Goal: Task Accomplishment & Management: Use online tool/utility

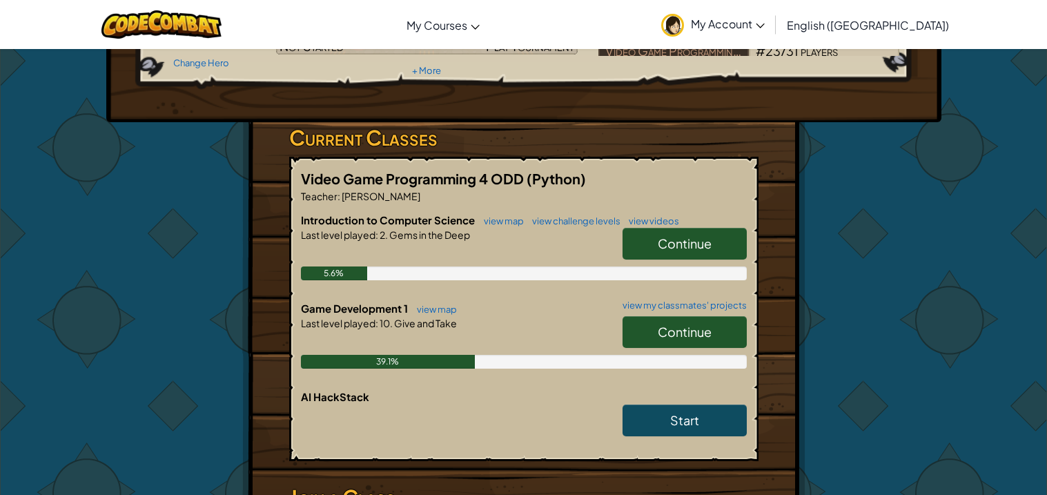
scroll to position [164, 0]
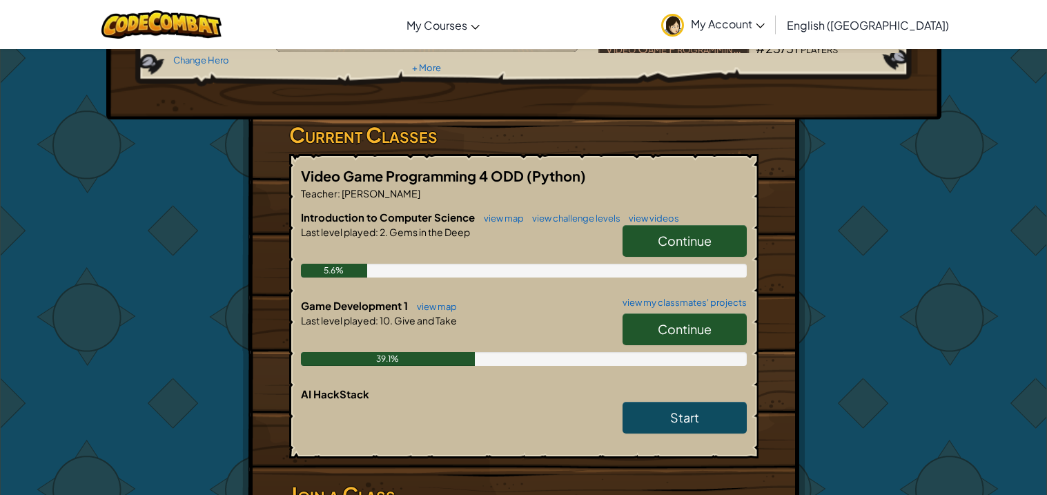
click at [685, 323] on span "Continue" at bounding box center [685, 329] width 54 height 16
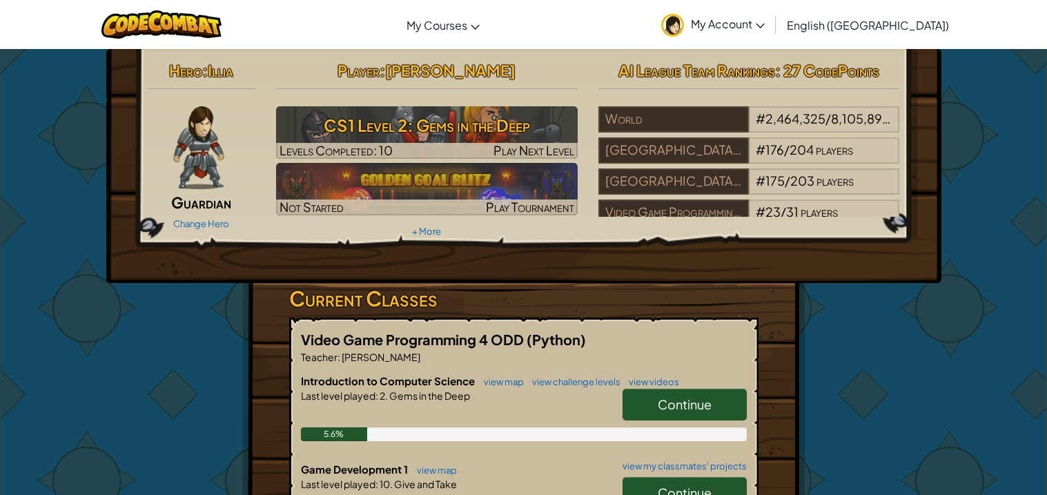
click at [685, 323] on div "Video Game Programming 4 ODD (Python) Teacher : [PERSON_NAME] Introduction to C…" at bounding box center [523, 469] width 469 height 304
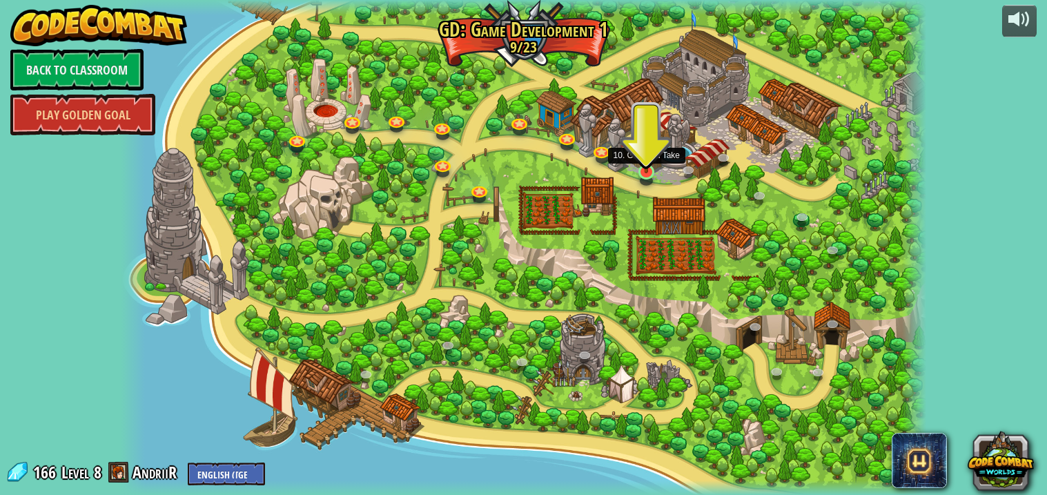
click at [652, 158] on img at bounding box center [646, 149] width 20 height 47
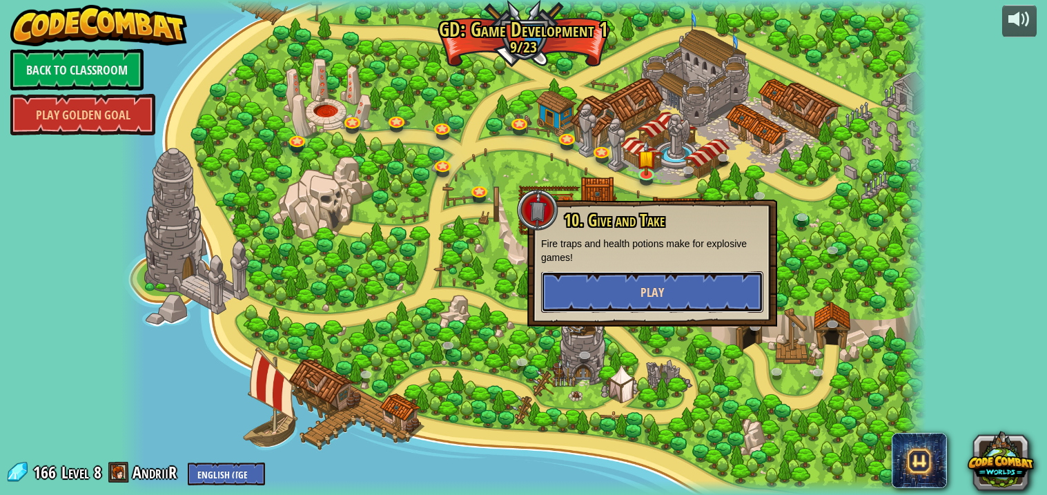
click at [627, 281] on button "Play" at bounding box center [652, 291] width 222 height 41
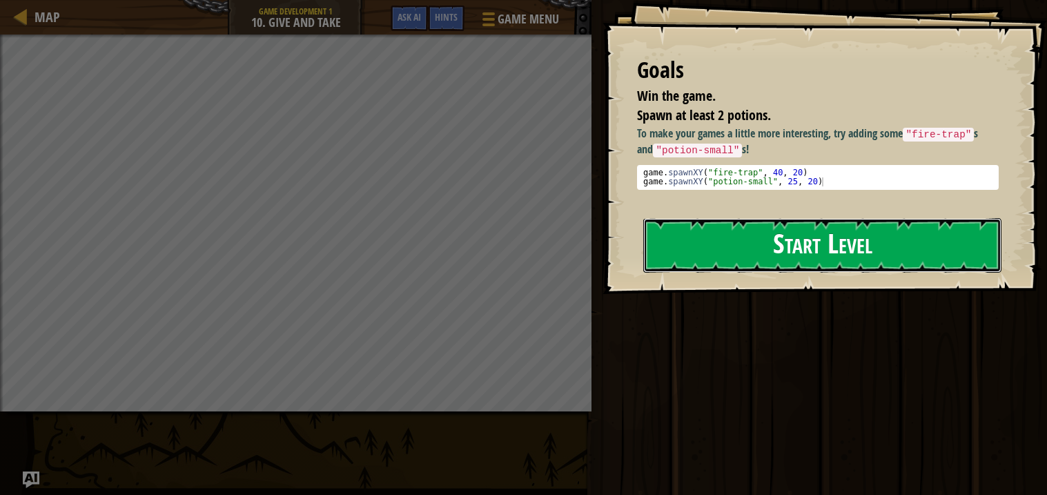
click at [697, 248] on button "Start Level" at bounding box center [822, 245] width 358 height 55
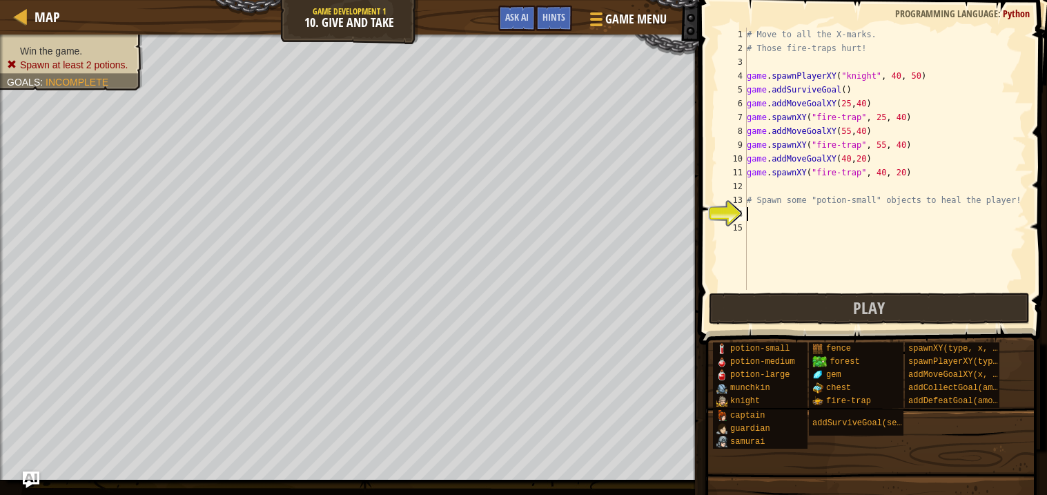
type textarea """
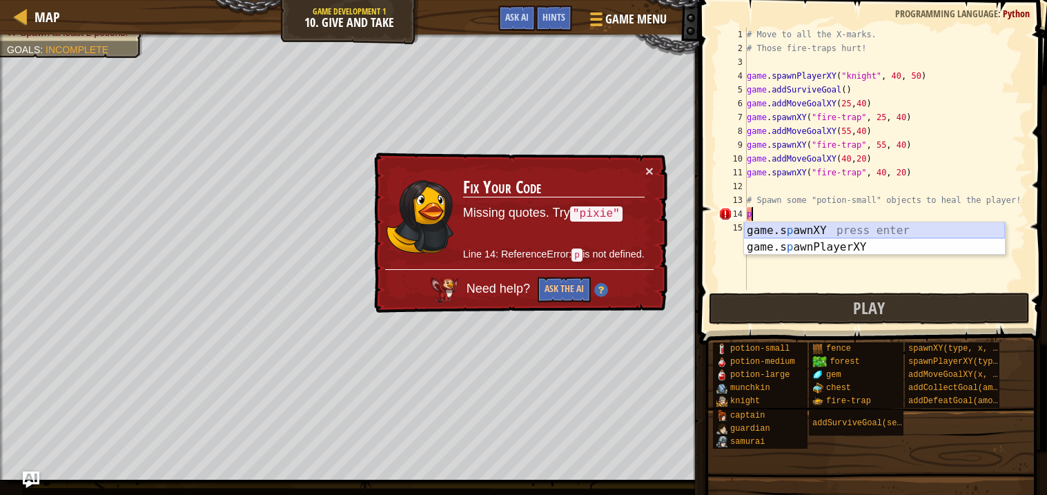
click at [804, 233] on div "game.s p awnXY press enter game.s p awnPlayerXY press enter" at bounding box center [874, 255] width 261 height 66
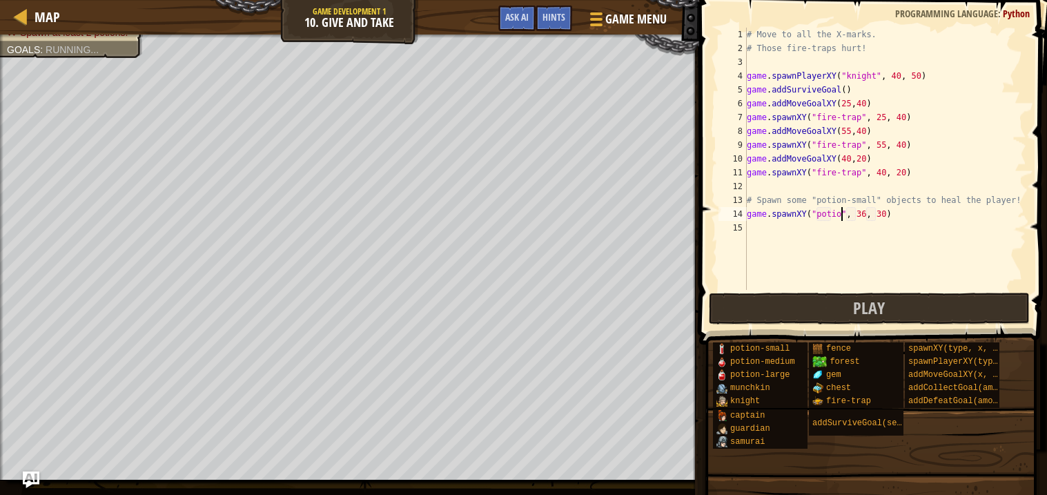
scroll to position [6, 8]
type textarea "game.spawnXY("potion-small", 36, 30)"
drag, startPoint x: 749, startPoint y: 213, endPoint x: 976, endPoint y: 208, distance: 227.1
click at [976, 208] on div "# Move to all the X-marks. # Those fire-traps hurt! game . spawnPlayerXY ( "kni…" at bounding box center [885, 173] width 282 height 290
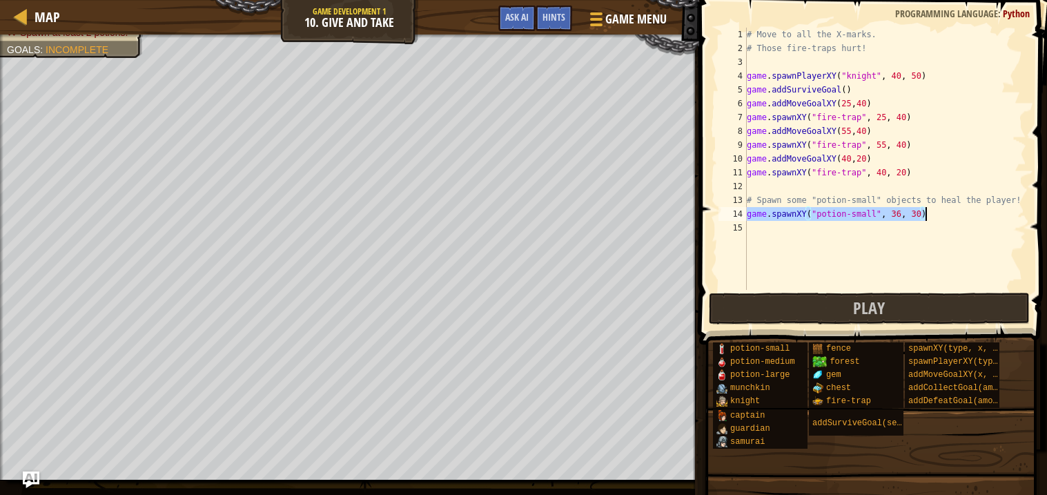
click at [751, 233] on div "# Move to all the X-marks. # Those fire-traps hurt! game . spawnPlayerXY ( "kni…" at bounding box center [885, 173] width 282 height 290
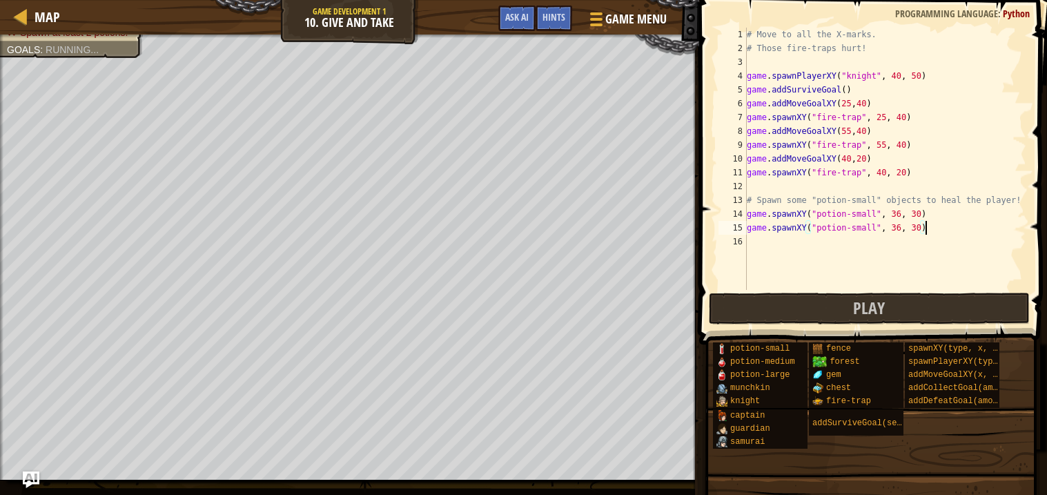
click at [919, 225] on div "# Move to all the X-marks. # Those fire-traps hurt! game . spawnPlayerXY ( "kni…" at bounding box center [885, 173] width 282 height 290
type textarea "game.spawnXY("potion-small", 36, 34)"
click at [778, 244] on div "# Move to all the X-marks. # Those fire-traps hurt! game . spawnPlayerXY ( "kni…" at bounding box center [885, 173] width 282 height 290
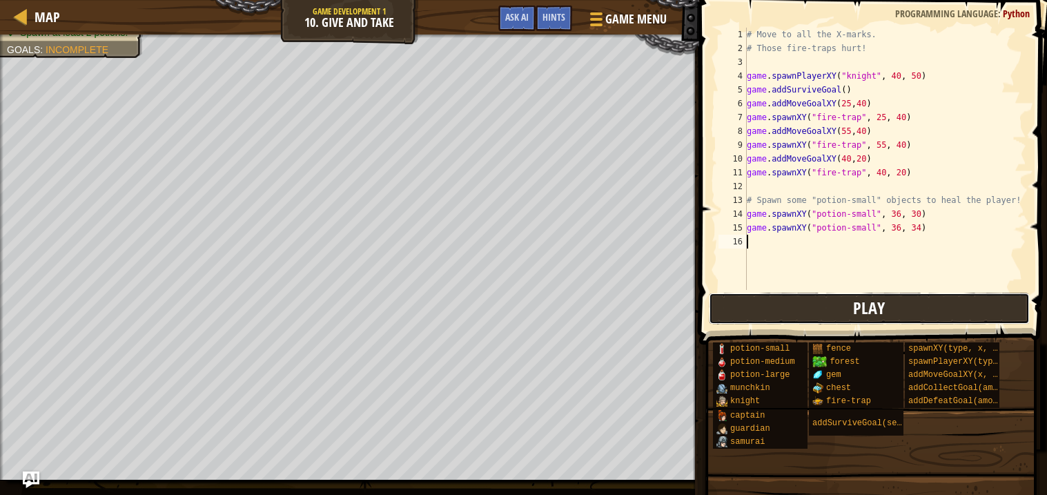
click at [758, 302] on button "Play" at bounding box center [870, 309] width 322 height 32
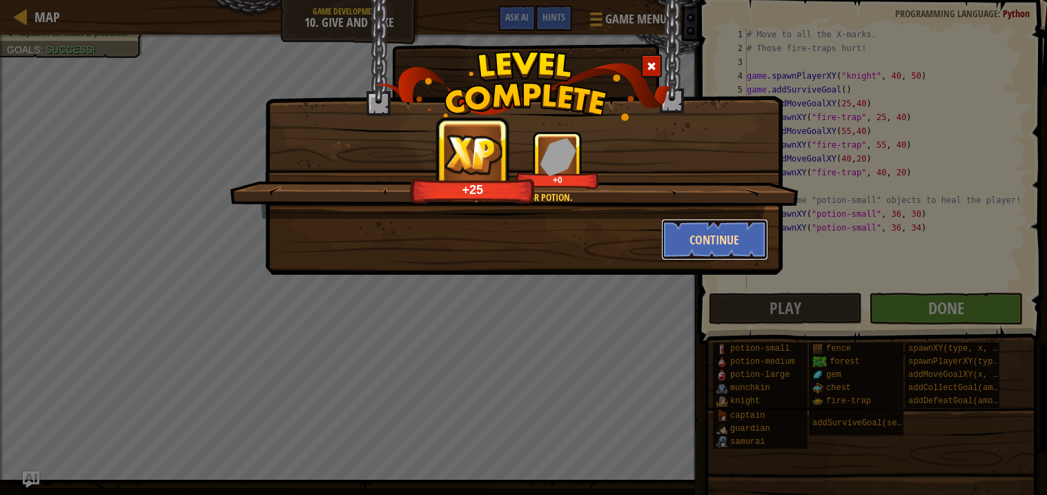
click at [683, 242] on button "Continue" at bounding box center [714, 239] width 107 height 41
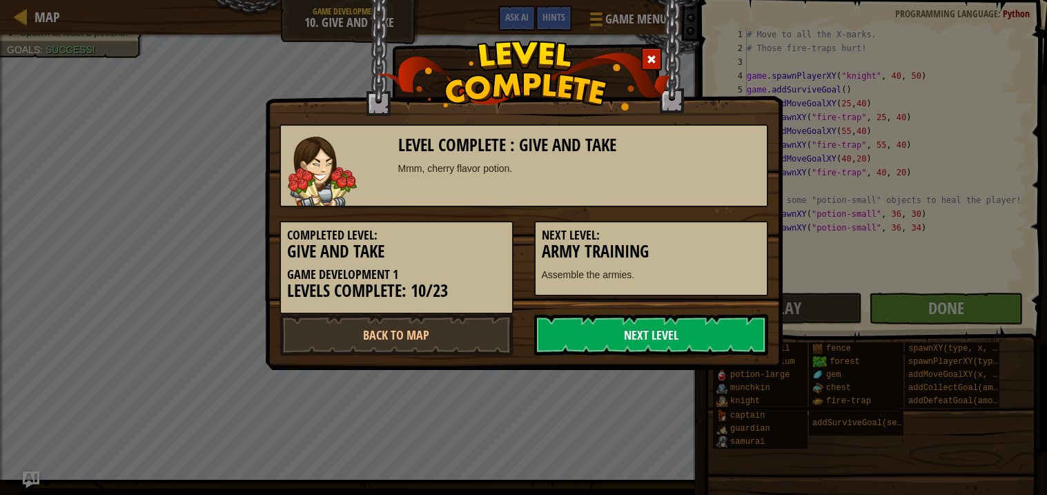
click at [589, 331] on link "Next Level" at bounding box center [651, 334] width 234 height 41
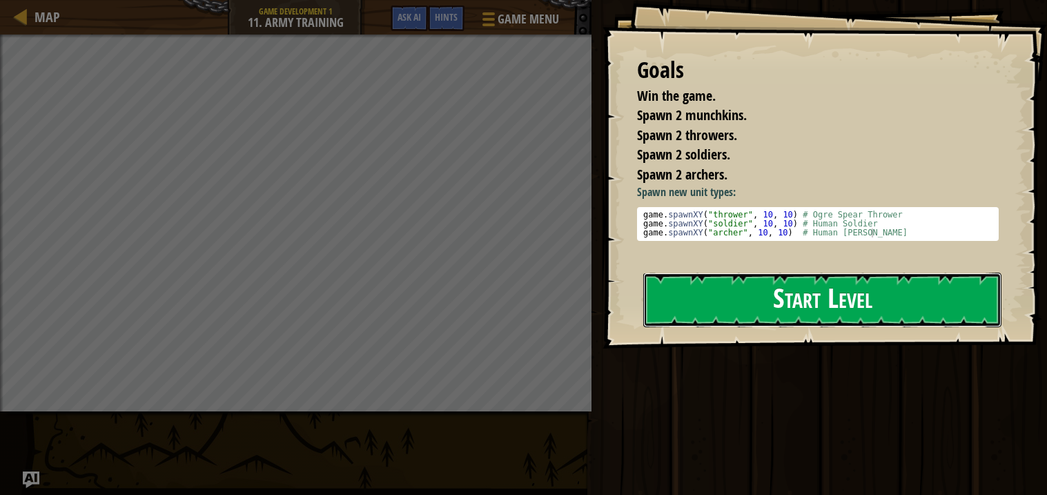
click at [685, 314] on button "Start Level" at bounding box center [822, 300] width 358 height 55
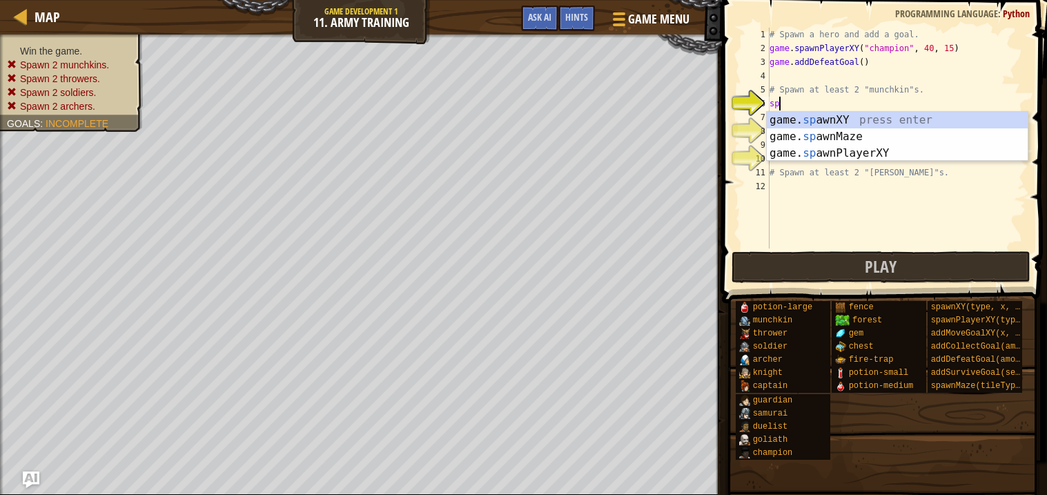
scroll to position [6, 0]
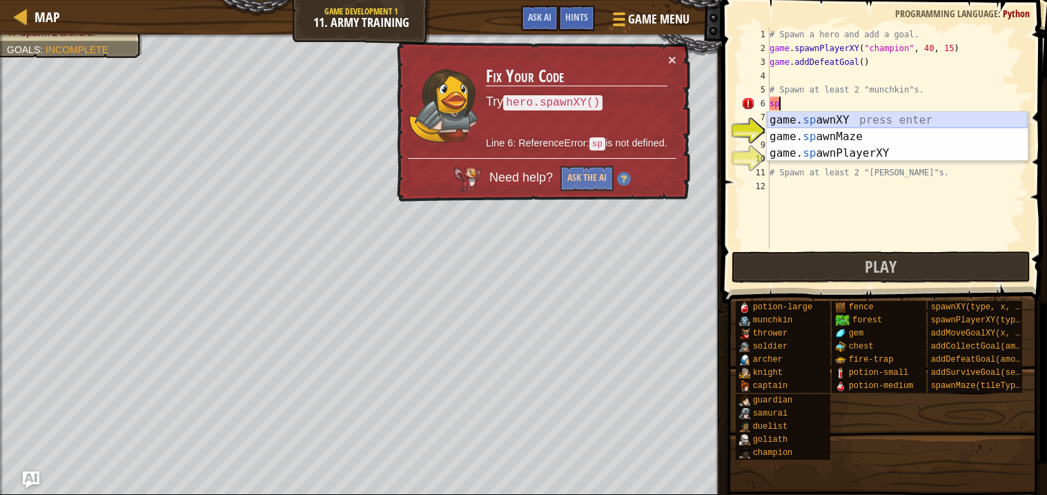
click at [828, 122] on div "game. sp awnXY press enter game. sp awnMaze press enter game. sp awnPlayerXY pr…" at bounding box center [897, 153] width 261 height 83
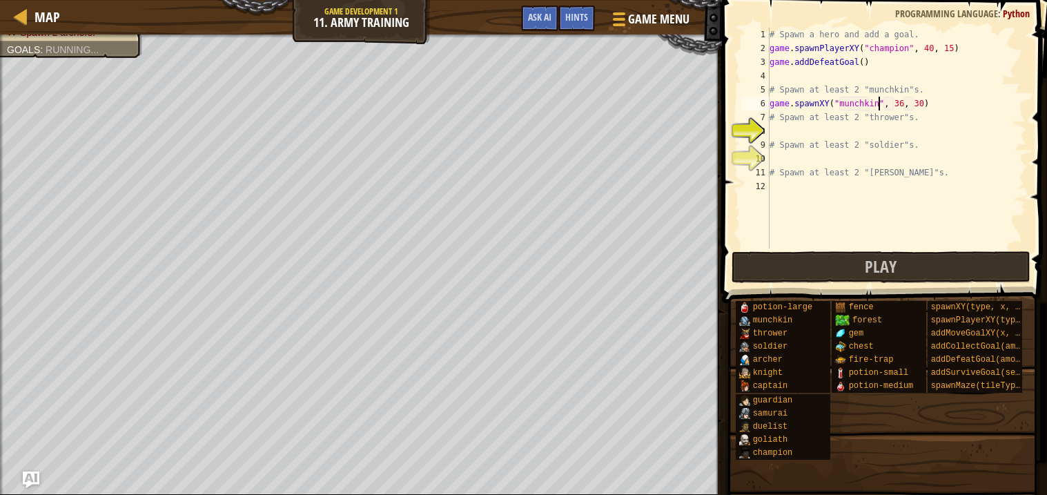
scroll to position [6, 9]
drag, startPoint x: 774, startPoint y: 102, endPoint x: 797, endPoint y: 102, distance: 22.1
click at [797, 102] on div "# Spawn a hero and add a goal. game . spawnPlayerXY ( "champion" , 40 , 15 ) ga…" at bounding box center [897, 152] width 260 height 248
click at [771, 104] on div "# Spawn a hero and add a goal. game . spawnPlayerXY ( "champion" , 40 , 15 ) ga…" at bounding box center [897, 152] width 260 height 248
drag, startPoint x: 770, startPoint y: 103, endPoint x: 944, endPoint y: 110, distance: 173.4
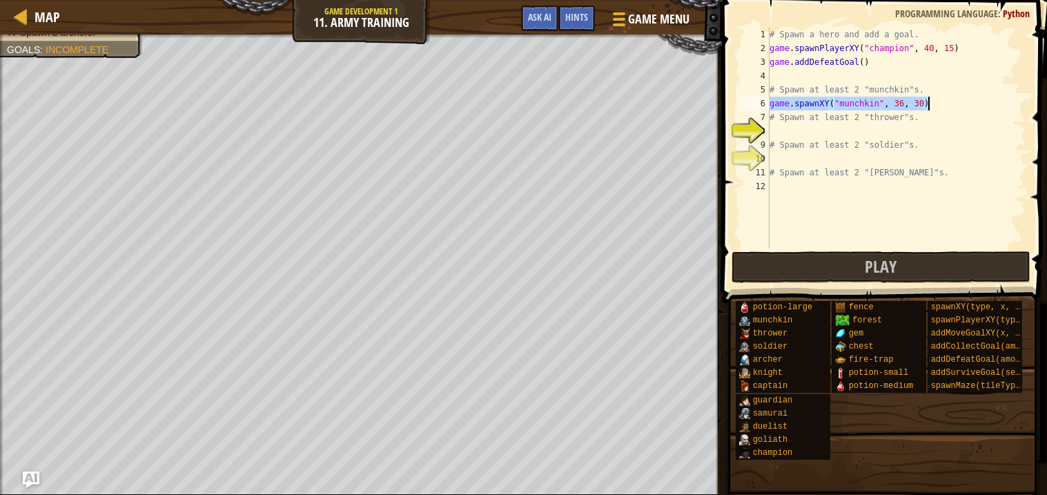
click at [944, 110] on div "# Spawn a hero and add a goal. game . spawnPlayerXY ( "champion" , 40 , 15 ) ga…" at bounding box center [897, 152] width 260 height 248
type textarea "game.spawnXY("munchkin", 36, 30)"
click at [949, 105] on div "# Spawn a hero and add a goal. game . spawnPlayerXY ( "champion" , 40 , 15 ) ga…" at bounding box center [897, 138] width 260 height 221
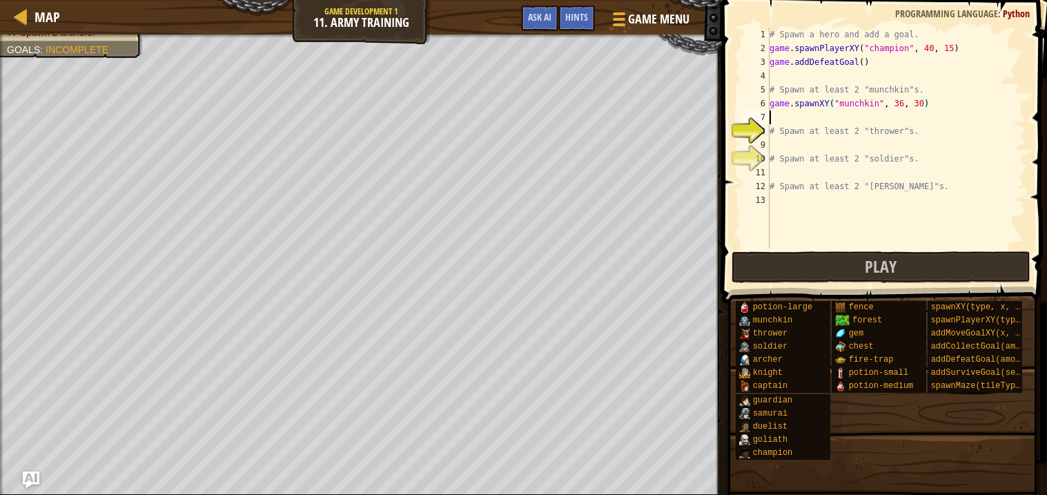
scroll to position [6, 0]
paste textarea "game.spawnXY("munchkin", 36, 30)"
click at [851, 135] on div "# Spawn a hero and add a goal. game . spawnPlayerXY ( "champion" , 40 , 15 ) ga…" at bounding box center [897, 152] width 260 height 248
type textarea "# Spawn at least 2 "thrower"s."
click at [846, 151] on div "# Spawn a hero and add a goal. game . spawnPlayerXY ( "champion" , 40 , 15 ) ga…" at bounding box center [897, 152] width 260 height 248
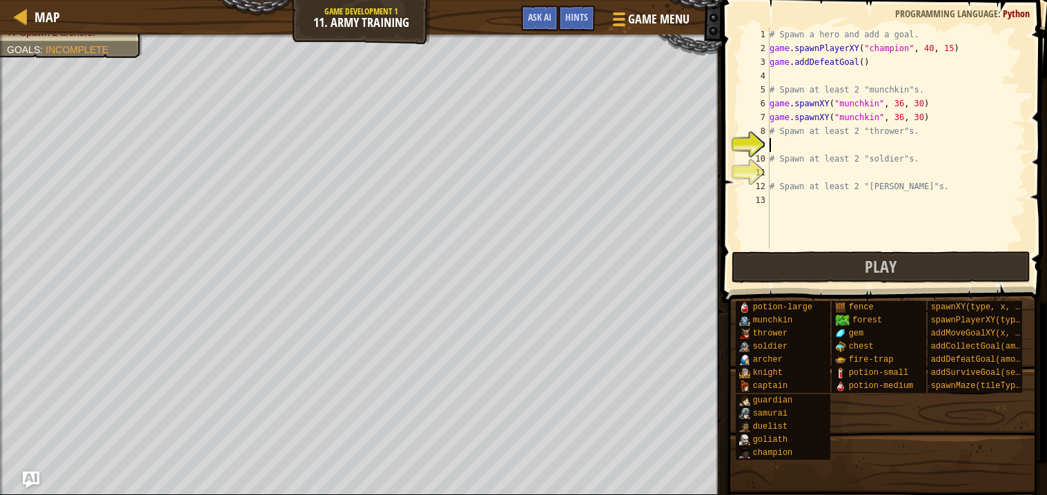
click at [786, 153] on div "# Spawn a hero and add a goal. game . spawnPlayerXY ( "champion" , 40 , 15 ) ga…" at bounding box center [897, 152] width 260 height 248
type textarea "# Spawn at least 2 "soldier"s."
click at [781, 145] on div "# Spawn a hero and add a goal. game . spawnPlayerXY ( "champion" , 40 , 15 ) ga…" at bounding box center [897, 152] width 260 height 248
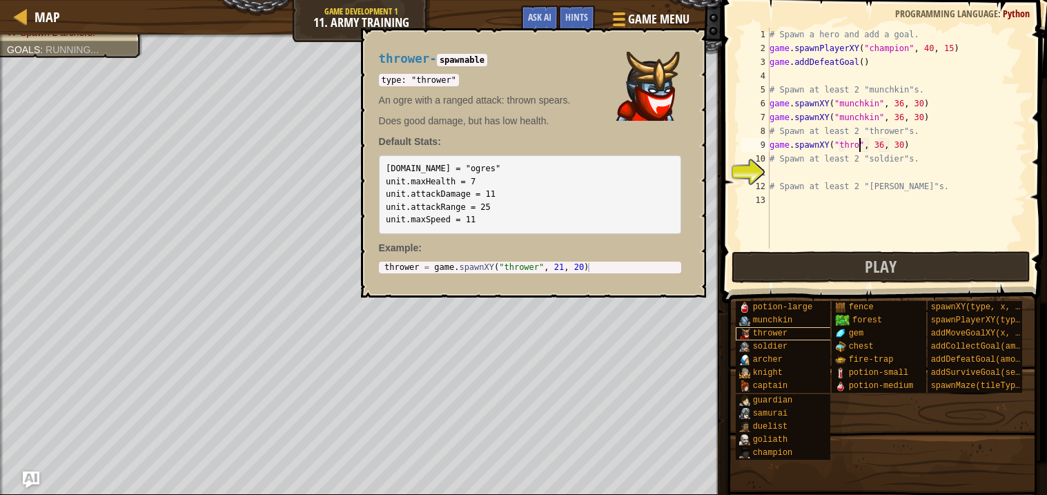
scroll to position [6, 8]
type textarea "game.spawnXY("thrower", 36, 30)"
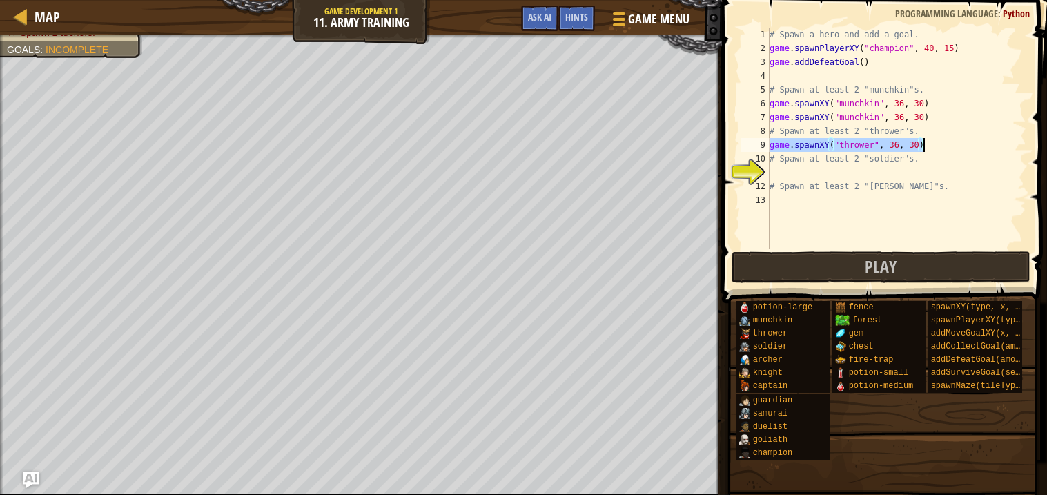
drag, startPoint x: 770, startPoint y: 142, endPoint x: 939, endPoint y: 148, distance: 169.9
click at [939, 148] on div "# Spawn a hero and add a goal. game . spawnPlayerXY ( "champion" , 40 , 15 ) ga…" at bounding box center [897, 152] width 260 height 248
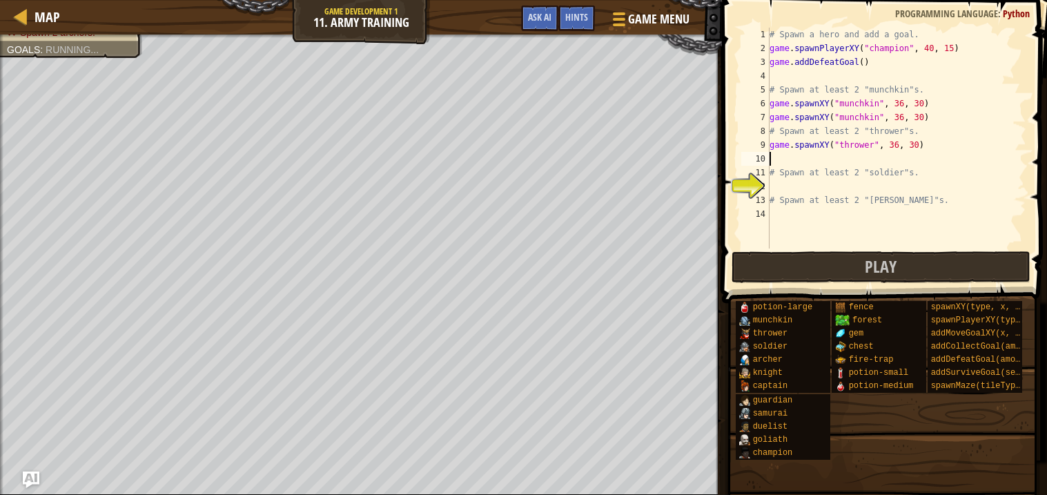
paste textarea
click at [872, 186] on div "# Spawn a hero and add a goal. game . spawnPlayerXY ( "champion" , 40 , 15 ) ga…" at bounding box center [897, 152] width 260 height 248
click at [779, 184] on div "# Spawn a hero and add a goal. game . spawnPlayerXY ( "champion" , 40 , 15 ) ga…" at bounding box center [897, 152] width 260 height 248
drag, startPoint x: 772, startPoint y: 183, endPoint x: 931, endPoint y: 181, distance: 158.8
click at [931, 181] on div "# Spawn a hero and add a goal. game . spawnPlayerXY ( "champion" , 40 , 15 ) ga…" at bounding box center [897, 152] width 260 height 248
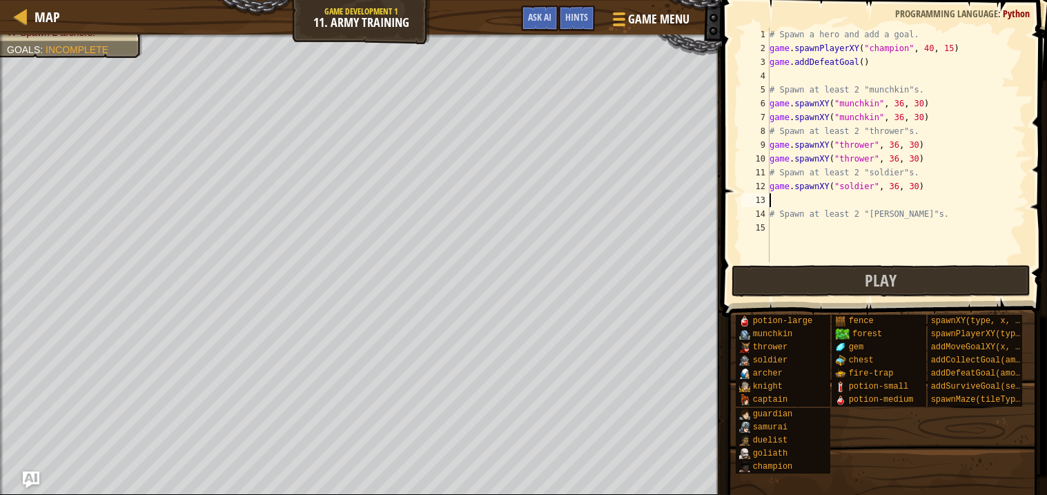
type textarea "game.spawnXY("soldier", 36, 30)v"
paste textarea "ame.spawnXY("soldier", 36, 30)"
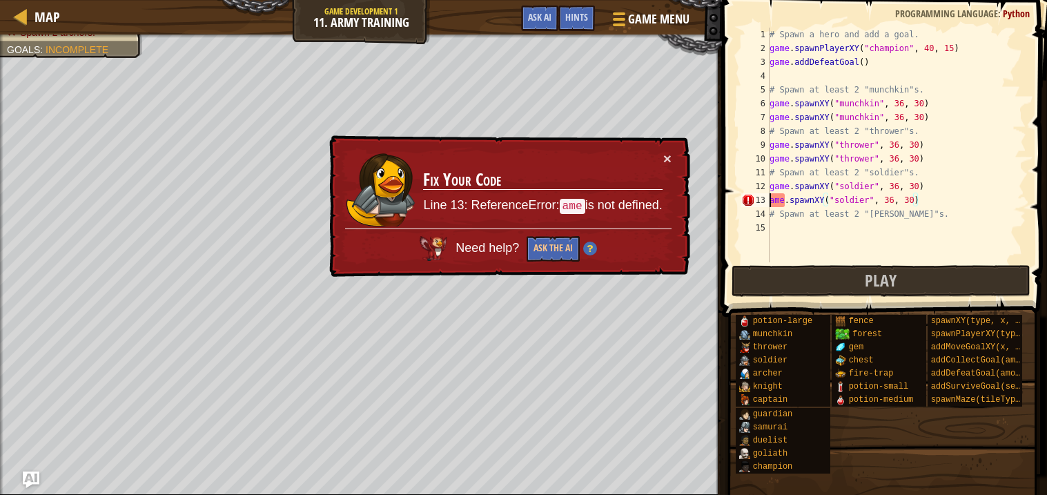
click at [770, 197] on div "# Spawn a hero and add a goal. game . spawnPlayerXY ( "champion" , 40 , 15 ) ga…" at bounding box center [897, 159] width 260 height 262
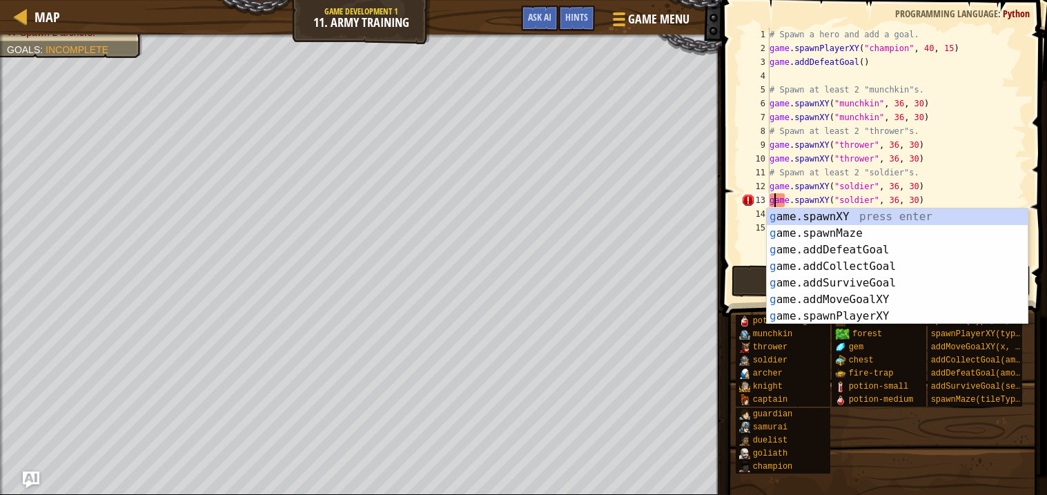
scroll to position [6, 1]
type textarea "game.spawnXY("soldier", 36, 30)"
click at [724, 289] on span at bounding box center [886, 139] width 336 height 358
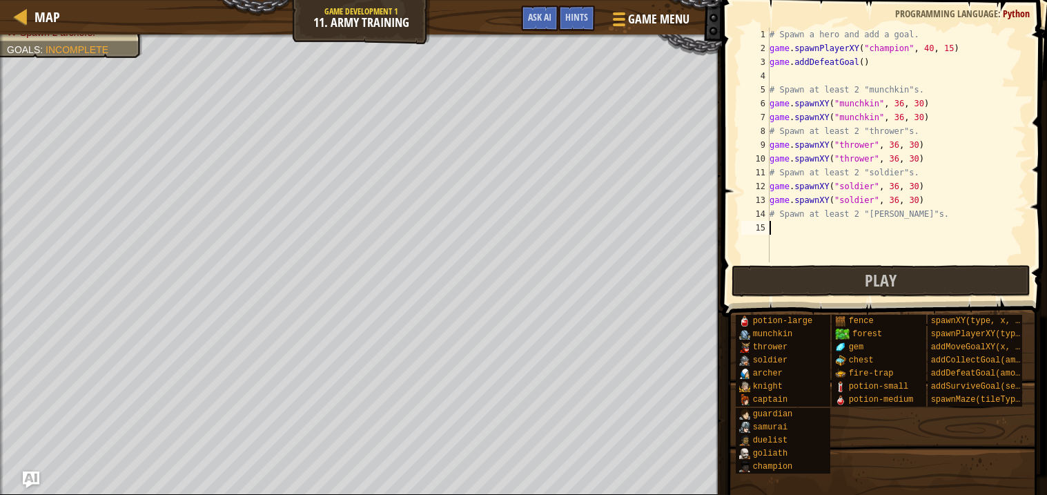
click at [801, 231] on div "# Spawn a hero and add a goal. game . spawnPlayerXY ( "champion" , 40 , 15 ) ga…" at bounding box center [897, 159] width 260 height 262
type textarea "h"
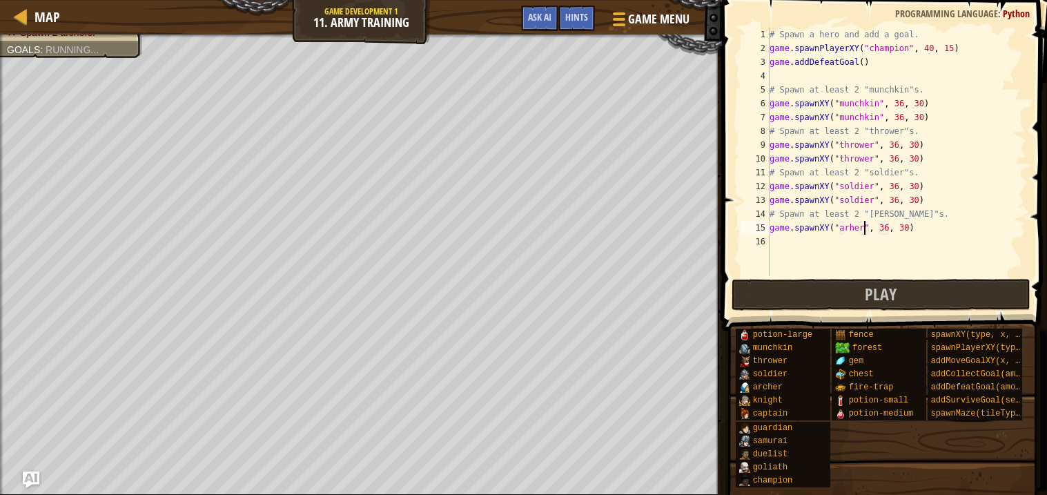
scroll to position [6, 8]
type textarea "game.spawnXY("archer", 36, 30)"
click at [821, 243] on div "# Spawn a hero and add a goal. game . spawnPlayerXY ( "champion" , 40 , 15 ) ga…" at bounding box center [897, 166] width 260 height 276
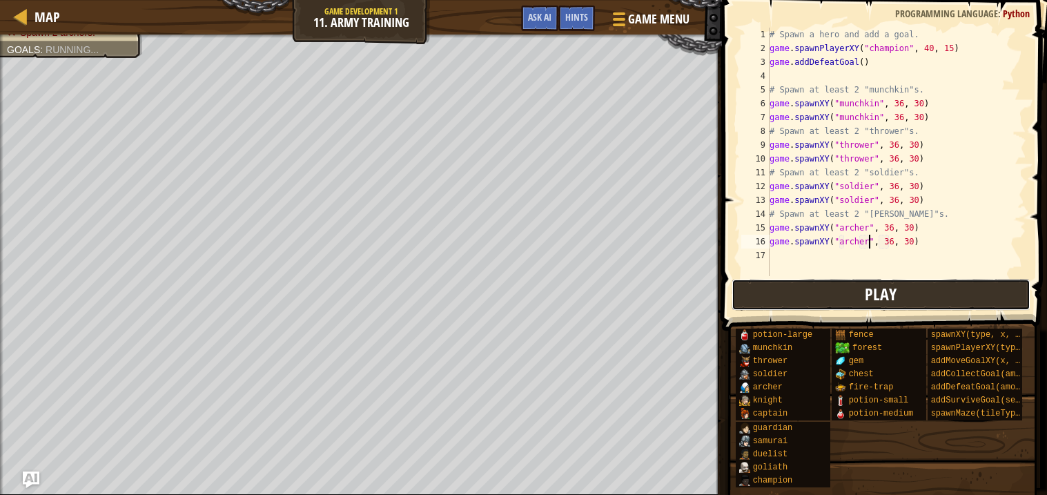
click at [820, 298] on button "Play" at bounding box center [881, 295] width 299 height 32
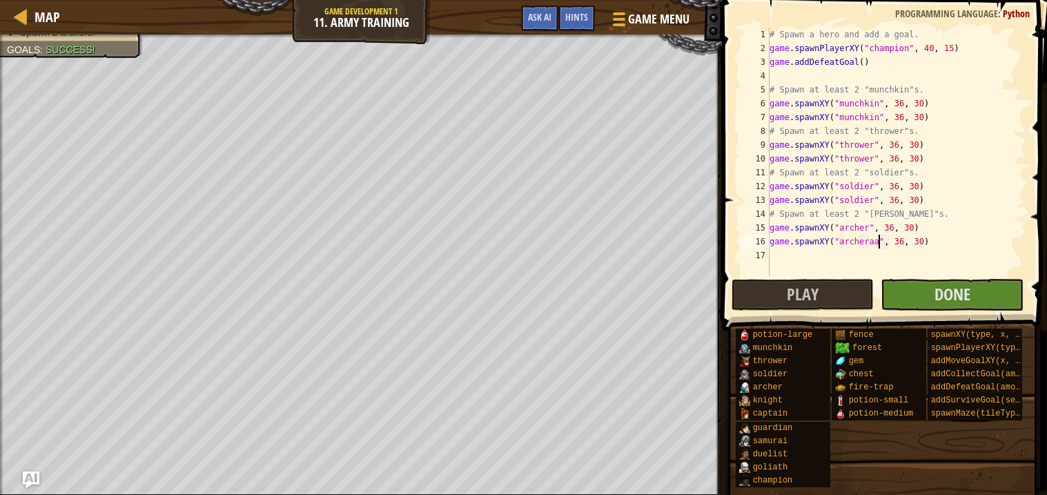
scroll to position [6, 9]
type textarea "game.spawnXY("archeraaaa", 36, 30)"
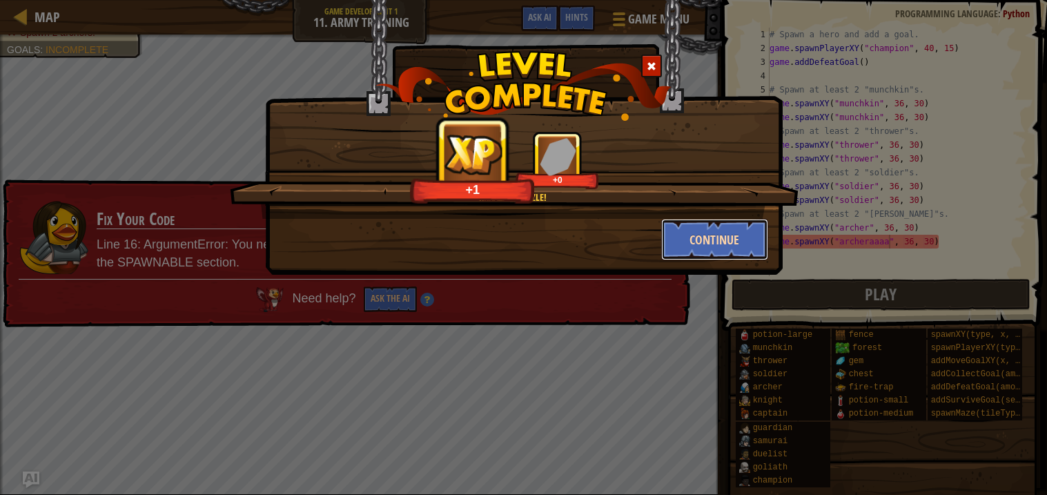
click at [716, 255] on button "Continue" at bounding box center [714, 239] width 107 height 41
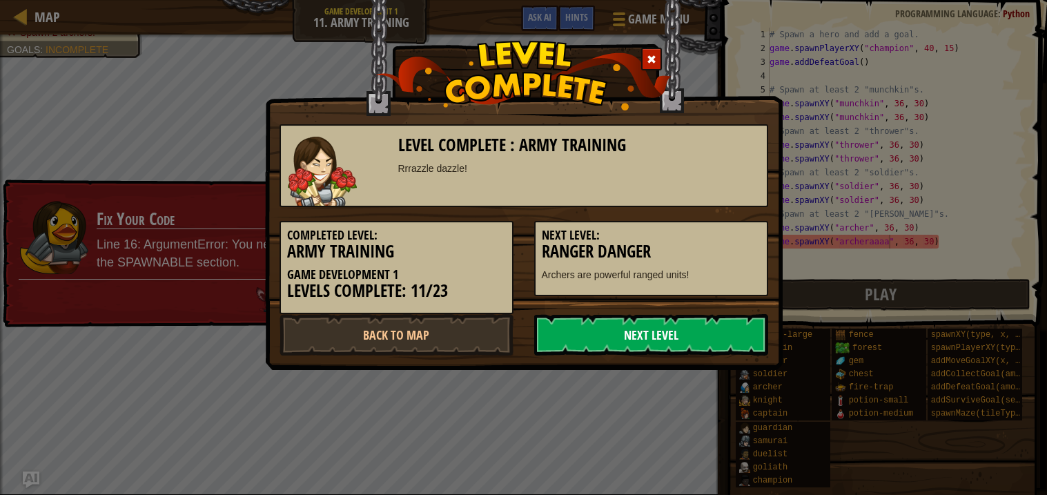
click at [649, 327] on link "Next Level" at bounding box center [651, 334] width 234 height 41
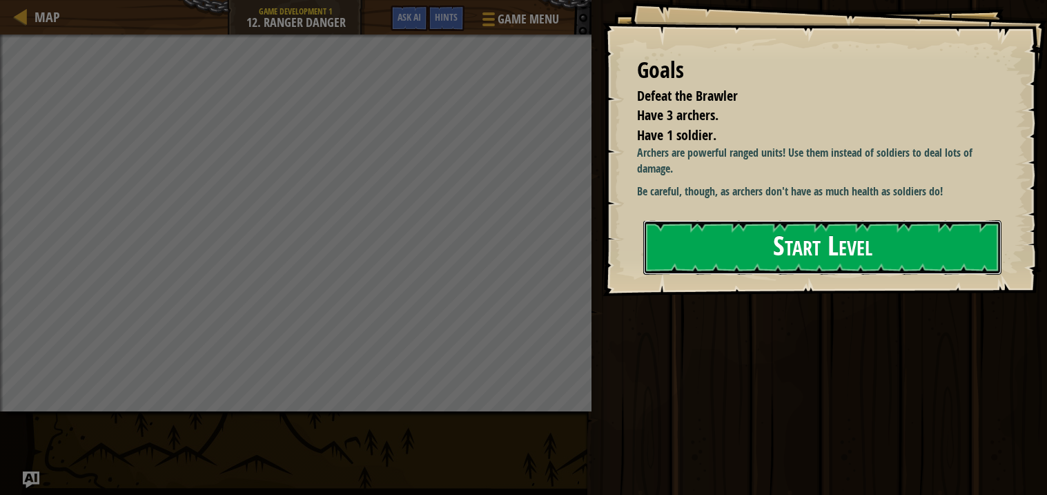
click at [734, 269] on button "Start Level" at bounding box center [822, 247] width 358 height 55
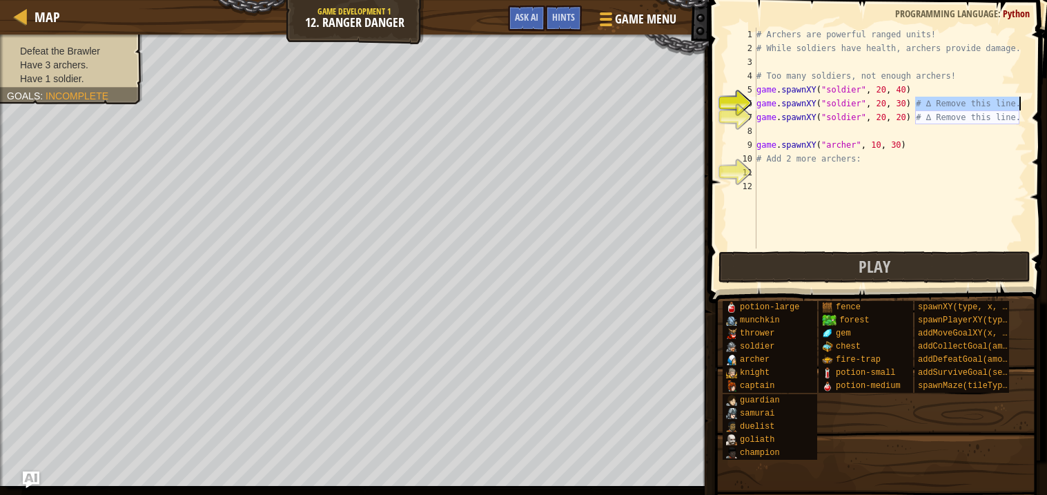
drag, startPoint x: 913, startPoint y: 99, endPoint x: 1021, endPoint y: 108, distance: 108.0
click at [1021, 108] on div "# Archers are powerful ranged units! # While soldiers have health, archers prov…" at bounding box center [890, 152] width 273 height 248
click at [879, 144] on div "# Archers are powerful ranged units! # While soldiers have health, archers prov…" at bounding box center [890, 152] width 273 height 248
click at [759, 99] on div "# Archers are powerful ranged units! # While soldiers have health, archers prov…" at bounding box center [890, 152] width 273 height 248
type textarea "game.spawnXY("soldier", 20, 20) # ∆ Remove this line."
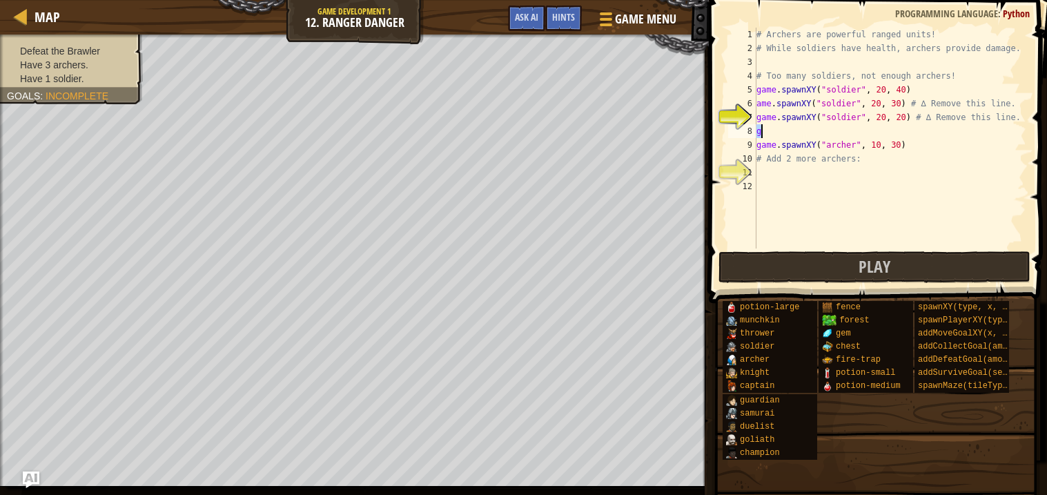
click at [862, 106] on div "# Archers are powerful ranged units! # While soldiers have health, archers prov…" at bounding box center [890, 152] width 273 height 248
click at [862, 106] on div "# Archers are powerful ranged units! # While soldiers have health, archers prov…" at bounding box center [890, 138] width 273 height 221
click at [863, 106] on div "# Archers are powerful ranged units! # While soldiers have health, archers prov…" at bounding box center [890, 152] width 273 height 248
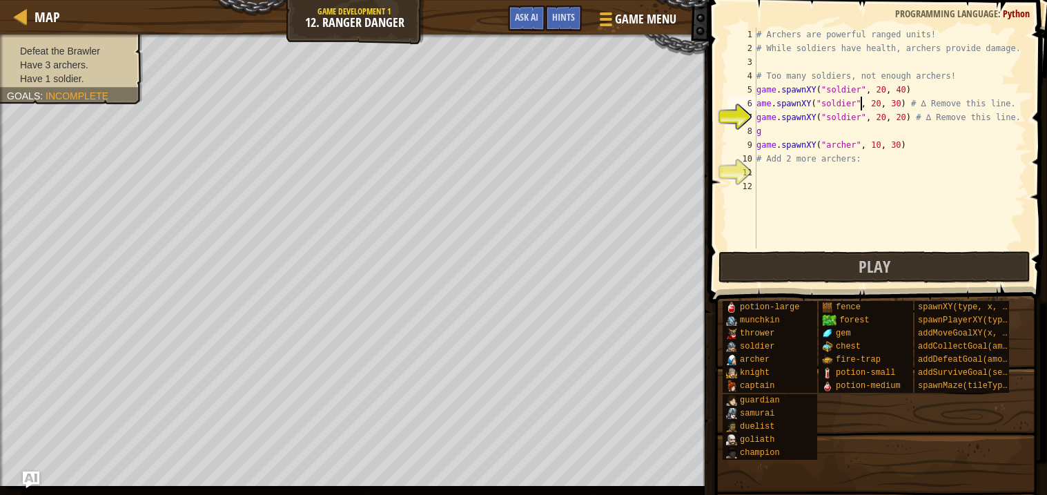
click at [863, 106] on div "# Archers are powerful ranged units! # While soldiers have health, archers prov…" at bounding box center [890, 152] width 273 height 248
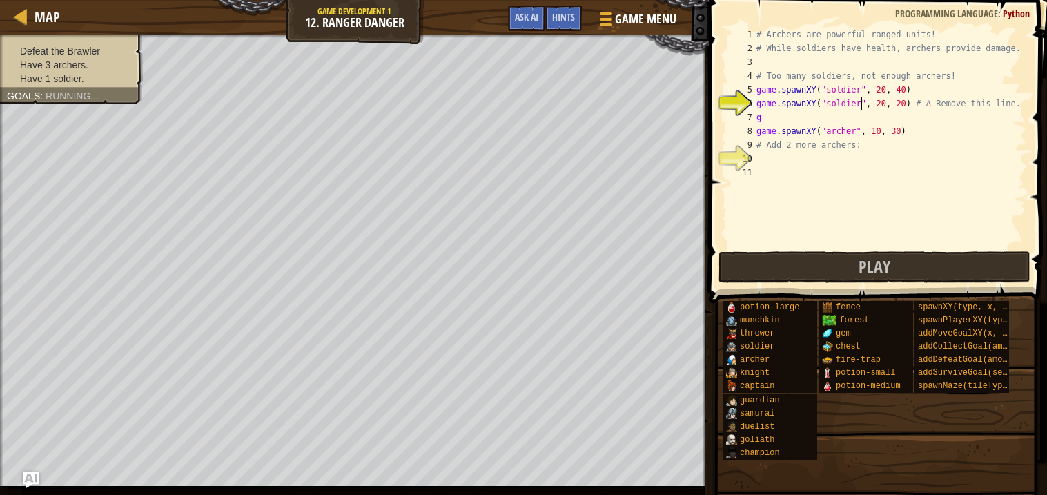
click at [863, 106] on div "# Archers are powerful ranged units! # While soldiers have health, archers prov…" at bounding box center [890, 152] width 273 height 248
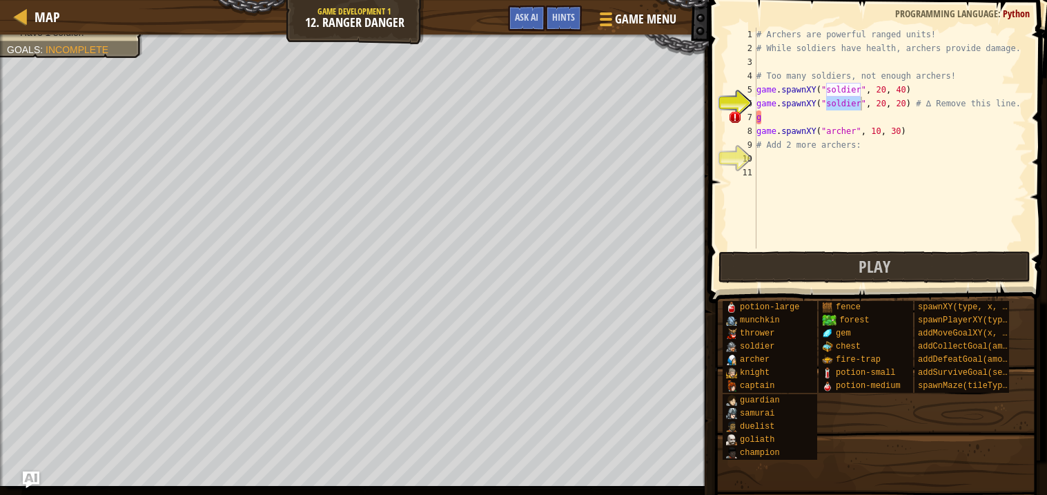
click at [863, 106] on div "# Archers are powerful ranged units! # While soldiers have health, archers prov…" at bounding box center [890, 138] width 273 height 221
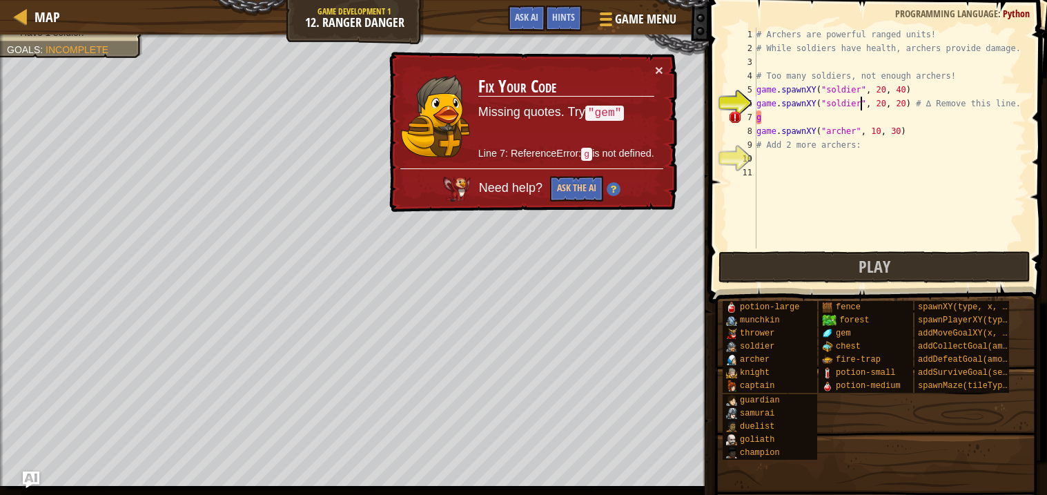
click at [912, 105] on div "# Archers are powerful ranged units! # While soldiers have health, archers prov…" at bounding box center [890, 152] width 273 height 248
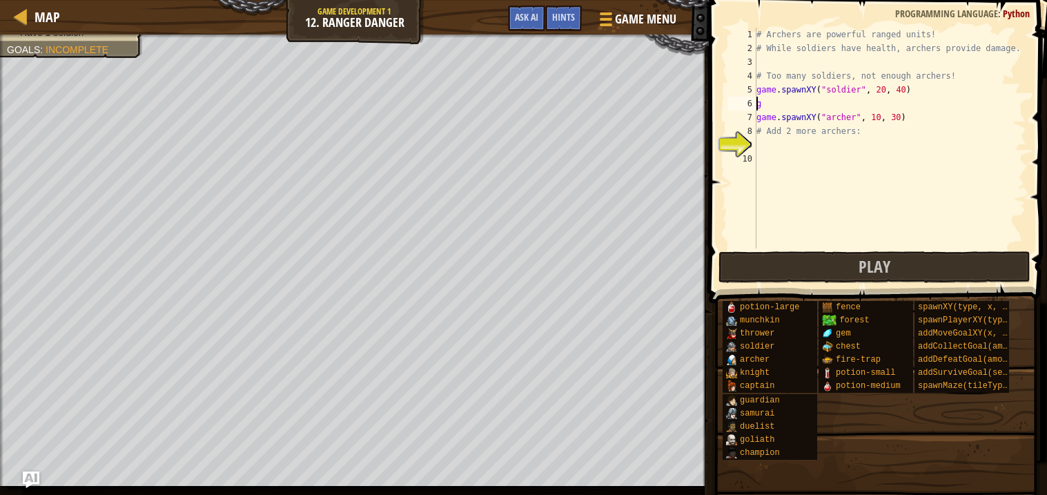
click at [867, 110] on div "# Archers are powerful ranged units! # While soldiers have health, archers prov…" at bounding box center [890, 152] width 273 height 248
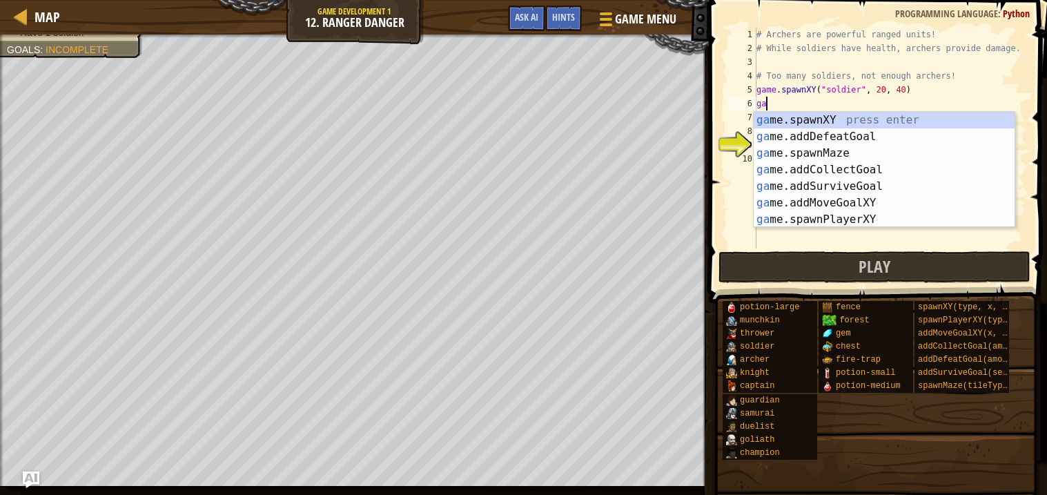
scroll to position [6, 0]
click at [833, 116] on div "ga me.spawnXY press enter ga me.addDefeatGoal press enter ga me.spawnMaze press…" at bounding box center [884, 186] width 261 height 149
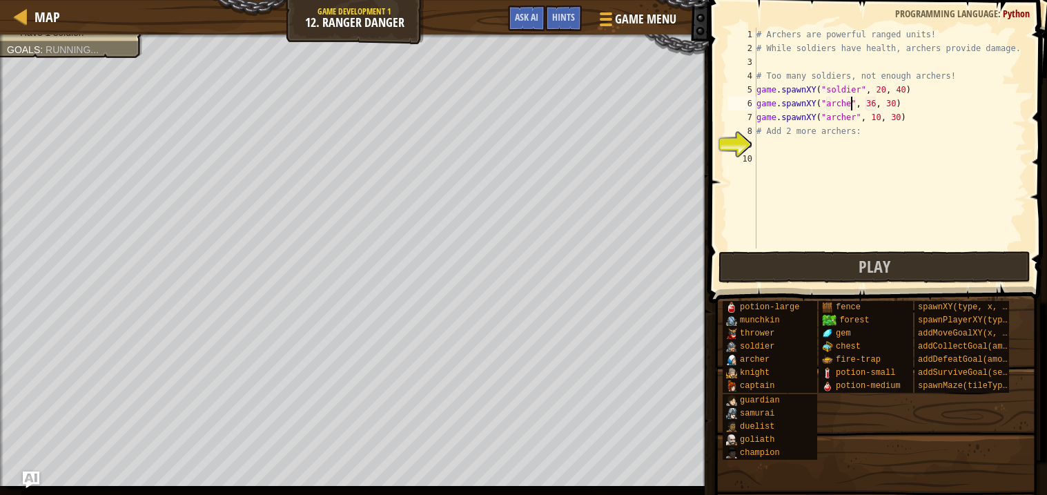
scroll to position [6, 8]
type textarea "game.spawnXY("archer", 36, 30)"
click at [821, 146] on div "# Archers are powerful ranged units! # While soldiers have health, archers prov…" at bounding box center [890, 152] width 273 height 248
drag, startPoint x: 758, startPoint y: 104, endPoint x: 921, endPoint y: 101, distance: 162.9
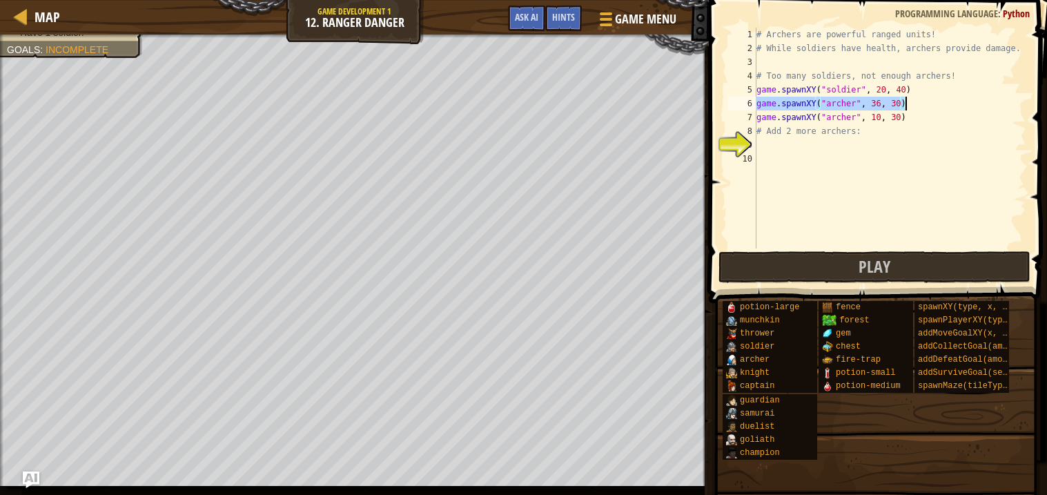
click at [921, 101] on div "# Archers are powerful ranged units! # While soldiers have health, archers prov…" at bounding box center [890, 152] width 273 height 248
type textarea "game.spawnXY("archer", 36, 30)"
click at [825, 148] on div "# Archers are powerful ranged units! # While soldiers have health, archers prov…" at bounding box center [890, 152] width 273 height 248
paste textarea "game.spawnXY("archer", 36, 30)"
type textarea "game.spawnXY("archer", 36, 30)"
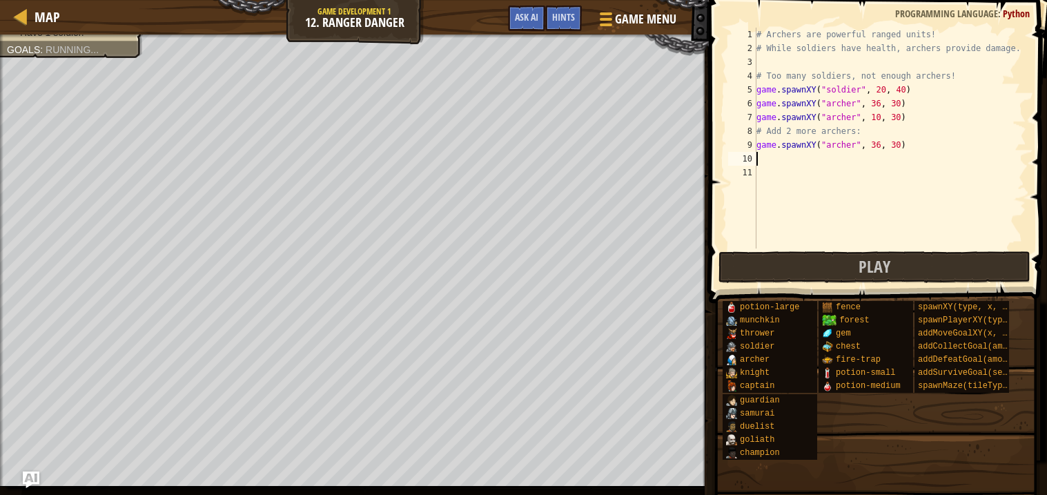
paste textarea "game.spawnXY("archer", 36, 30)"
click at [874, 262] on span "Play" at bounding box center [875, 266] width 32 height 22
type textarea "game.spawnXY("archer", 10, 30)"
drag, startPoint x: 756, startPoint y: 115, endPoint x: 917, endPoint y: 119, distance: 160.9
click at [917, 119] on div "# Archers are powerful ranged units! # While soldiers have health, archers prov…" at bounding box center [890, 152] width 273 height 248
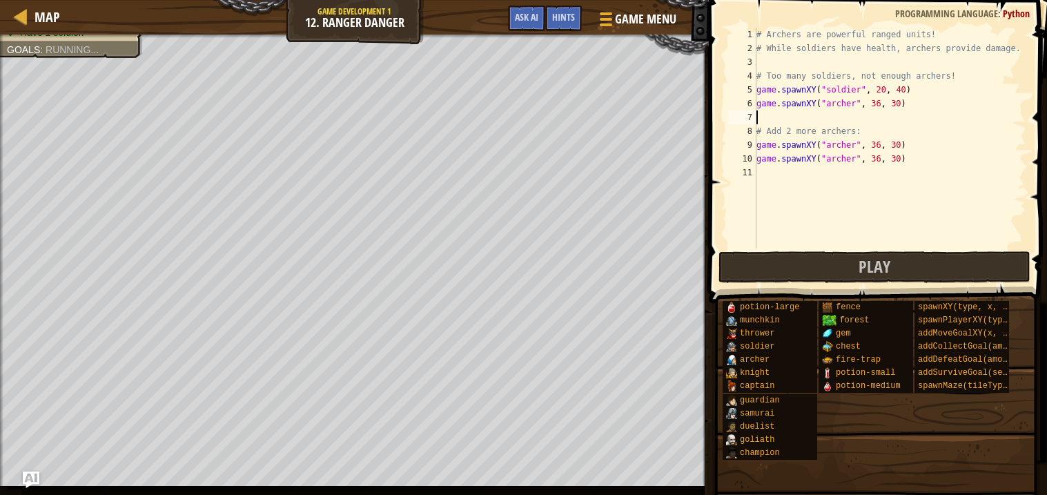
type textarea "game.spawnXY("archer", 36, 30)"
click at [788, 153] on div "# Archers are powerful ranged units! # While soldiers have health, archers prov…" at bounding box center [890, 152] width 273 height 248
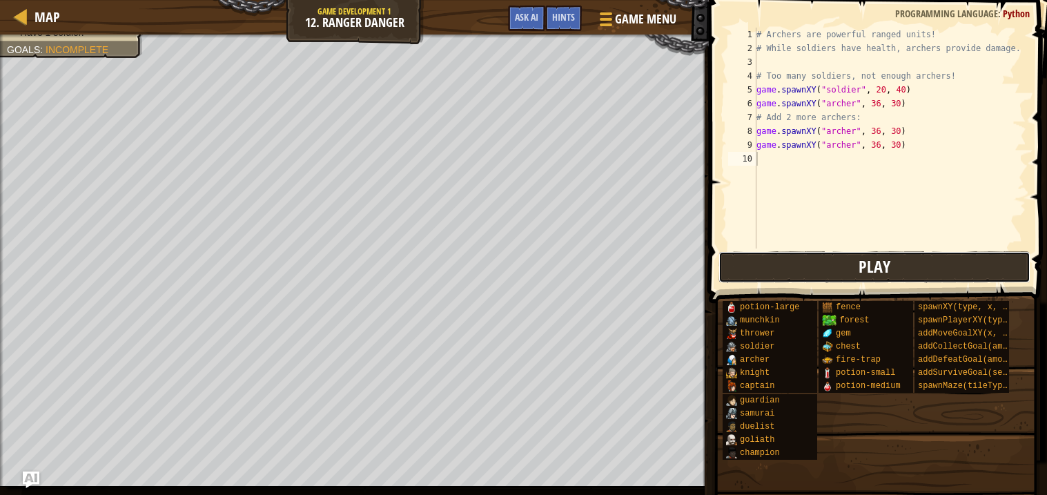
click at [782, 273] on button "Play" at bounding box center [875, 267] width 312 height 32
click at [784, 269] on button "Play" at bounding box center [875, 267] width 312 height 32
click at [814, 266] on button "Play" at bounding box center [875, 267] width 312 height 32
click at [785, 161] on div "# Archers are powerful ranged units! # While soldiers have health, archers prov…" at bounding box center [890, 152] width 273 height 248
paste textarea "game.spawnXY("archer", 36, 30)"
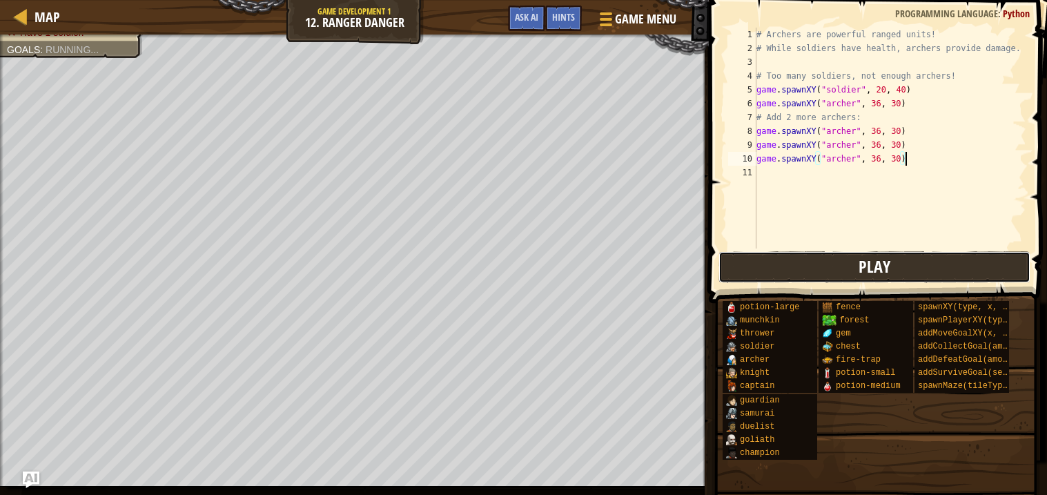
click at [798, 257] on button "Play" at bounding box center [875, 267] width 312 height 32
click at [756, 88] on div "5" at bounding box center [742, 90] width 28 height 14
drag, startPoint x: 757, startPoint y: 88, endPoint x: 912, endPoint y: 92, distance: 155.4
click at [912, 92] on div "# Archers are powerful ranged units! # While soldiers have health, archers prov…" at bounding box center [890, 152] width 273 height 248
type textarea "\"
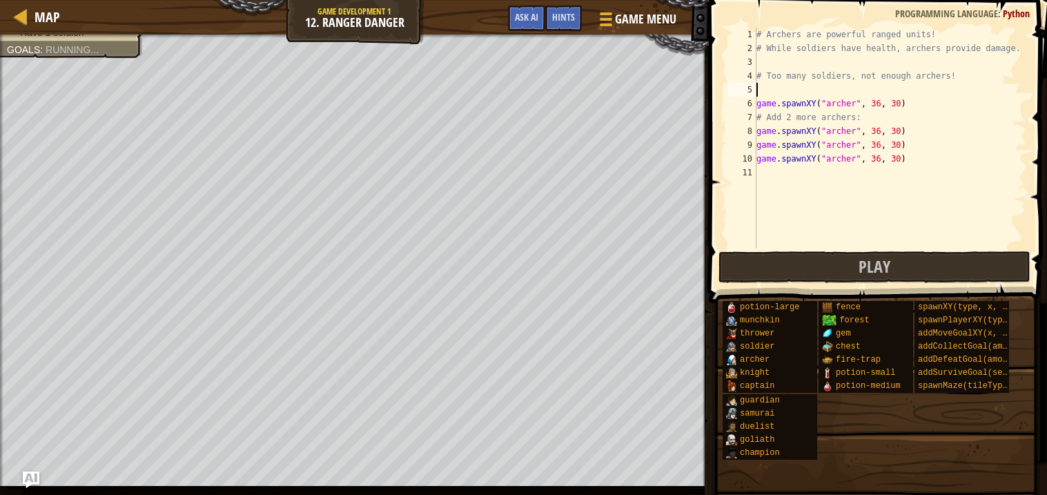
type textarea "# Too many soldiers, not enough archers!"
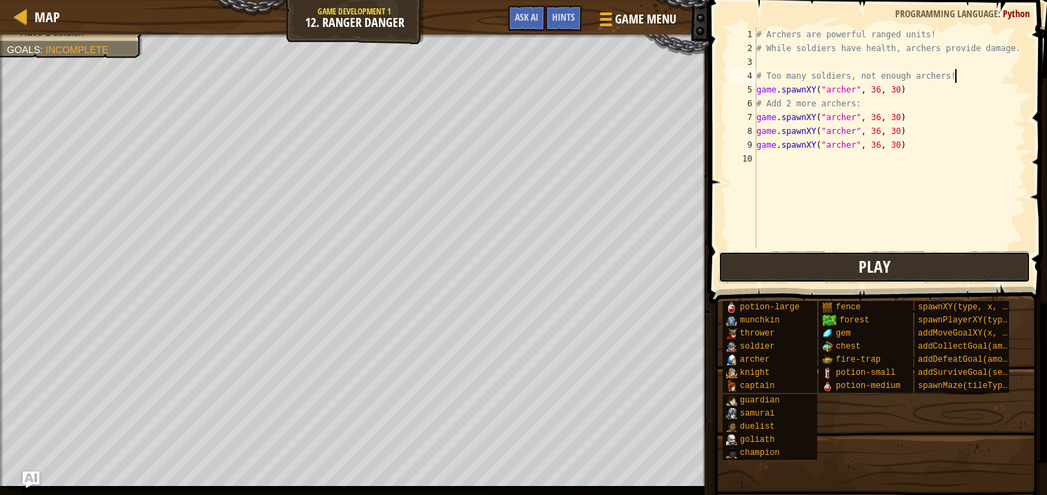
click at [809, 275] on button "Play" at bounding box center [875, 267] width 312 height 32
click at [833, 155] on div "# Archers are powerful ranged units! # While soldiers have health, archers prov…" at bounding box center [890, 152] width 273 height 248
paste textarea "game.spawnXY("archer", 36, 30)"
type textarea "game.spawnXY("archer", 36, 30)"
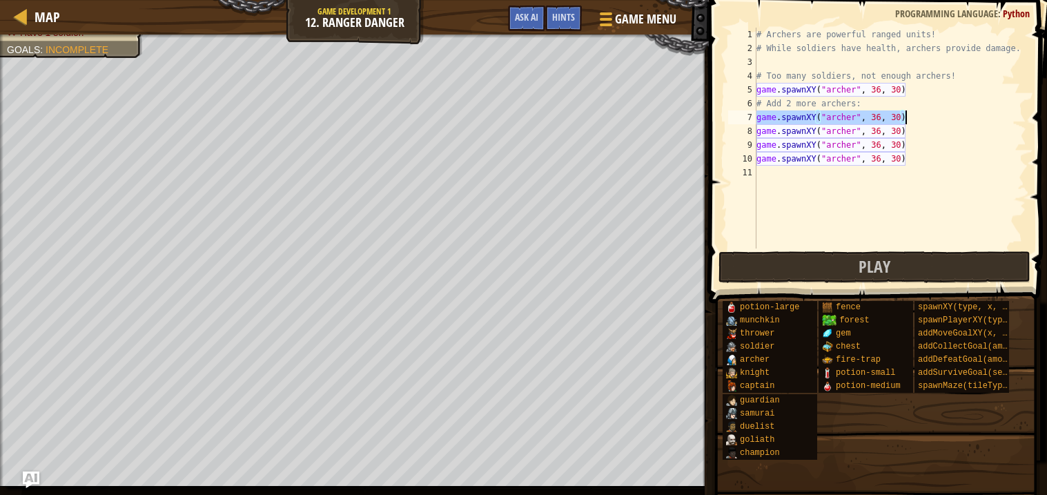
drag, startPoint x: 758, startPoint y: 117, endPoint x: 919, endPoint y: 117, distance: 160.8
click at [919, 117] on div "# Archers are powerful ranged units! # While soldiers have health, archers prov…" at bounding box center [890, 152] width 273 height 248
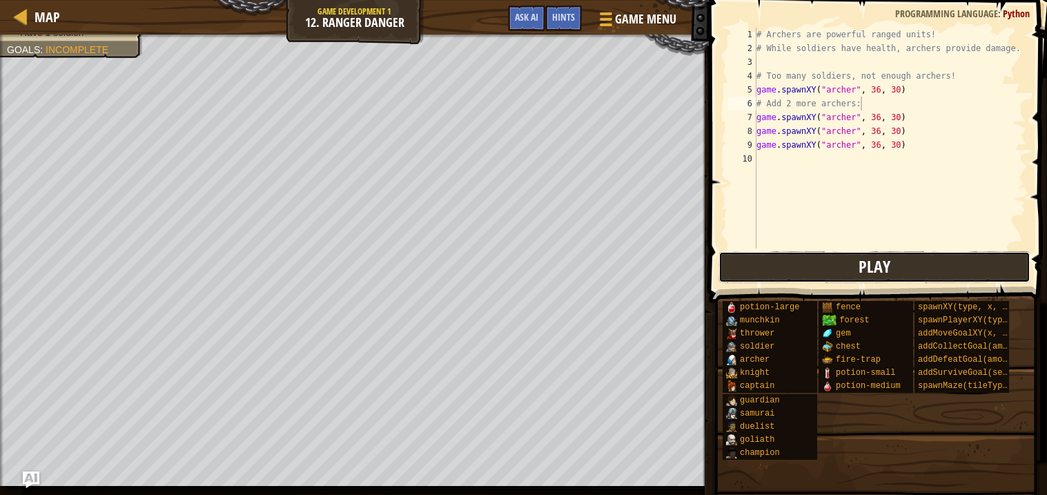
click at [767, 257] on button "Play" at bounding box center [875, 267] width 312 height 32
click at [565, 15] on span "Hints" at bounding box center [563, 16] width 23 height 13
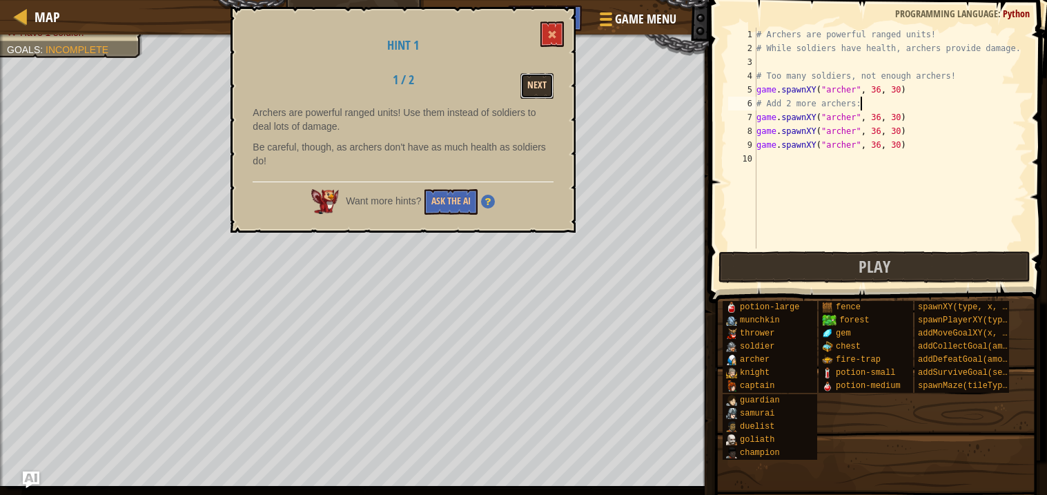
click at [539, 86] on button "Next" at bounding box center [536, 86] width 33 height 26
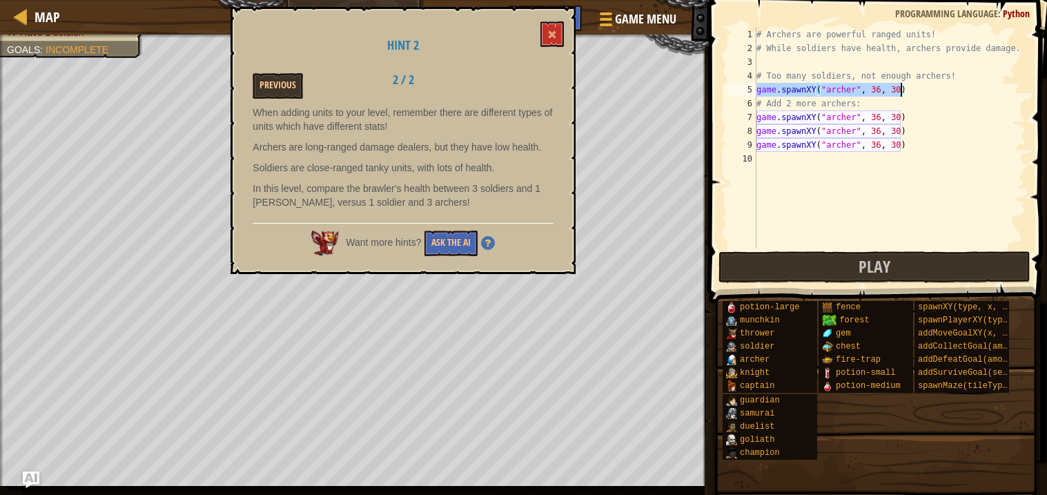
drag, startPoint x: 756, startPoint y: 84, endPoint x: 876, endPoint y: 82, distance: 119.4
click at [876, 82] on div "# Archers are powerful ranged units! # While soldiers have health, archers prov…" at bounding box center [890, 152] width 273 height 248
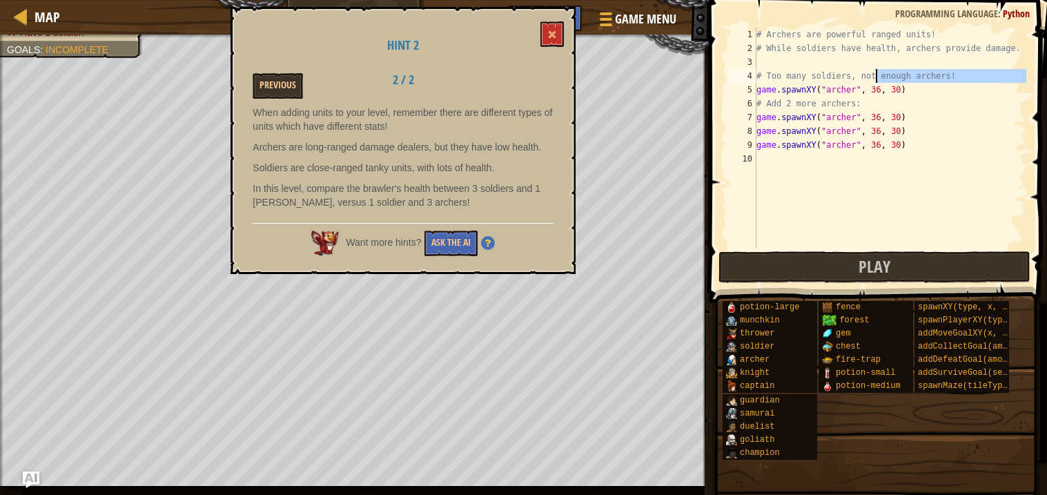
click at [843, 89] on div "# Archers are powerful ranged units! # While soldiers have health, archers prov…" at bounding box center [890, 152] width 273 height 248
click at [843, 89] on div "# Archers are powerful ranged units! # While soldiers have health, archers prov…" at bounding box center [890, 138] width 273 height 221
click at [842, 89] on div "# Archers are powerful ranged units! # While soldiers have health, archers prov…" at bounding box center [890, 152] width 273 height 248
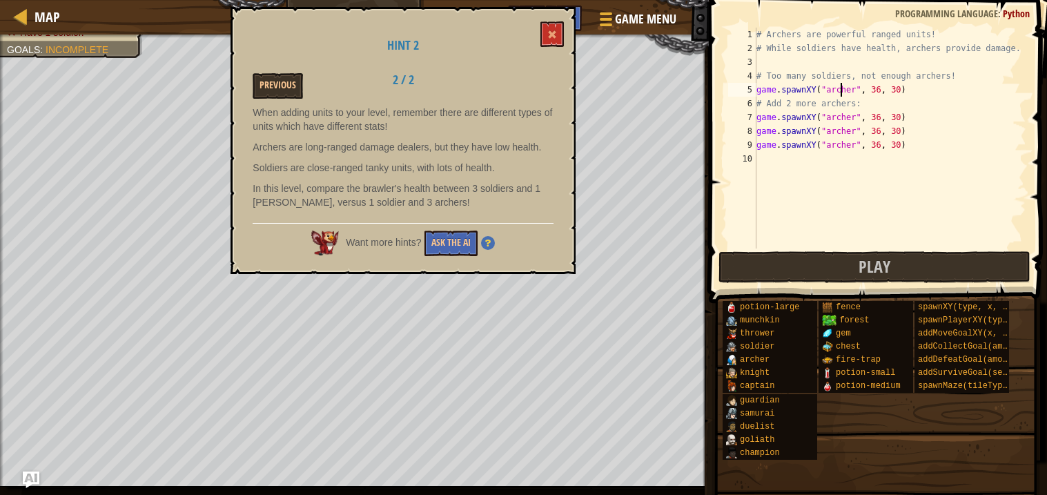
click at [842, 89] on div "# Archers are powerful ranged units! # While soldiers have health, archers prov…" at bounding box center [890, 152] width 273 height 248
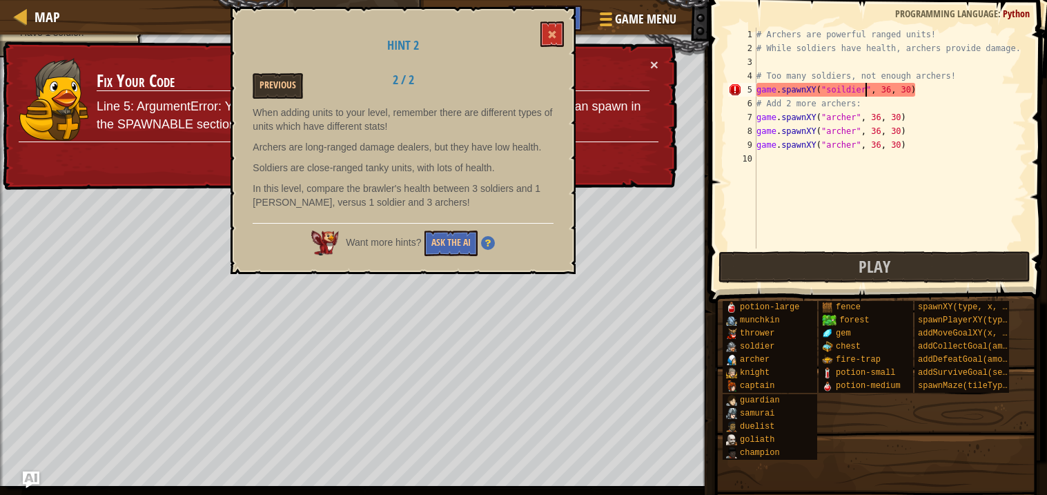
click at [840, 85] on div "# Archers are powerful ranged units! # While soldiers have health, archers prov…" at bounding box center [890, 152] width 273 height 248
type textarea "game.spawnXY("soldier", 36, 30)"
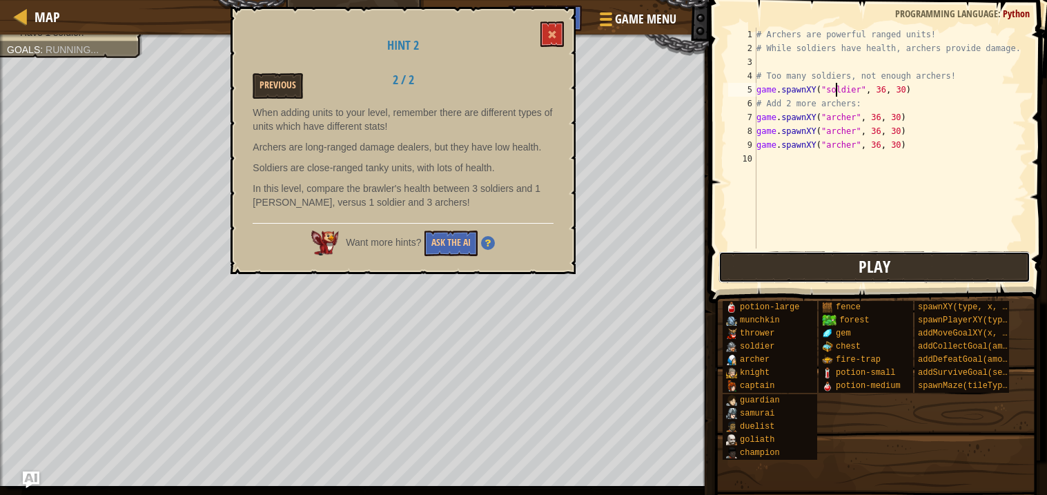
click at [857, 267] on button "Play" at bounding box center [875, 267] width 312 height 32
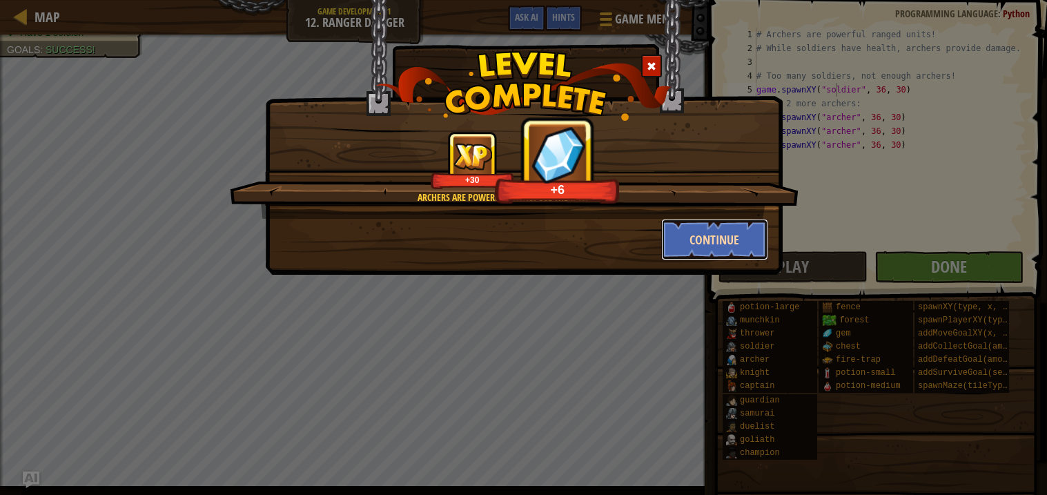
click at [674, 241] on button "Continue" at bounding box center [714, 239] width 107 height 41
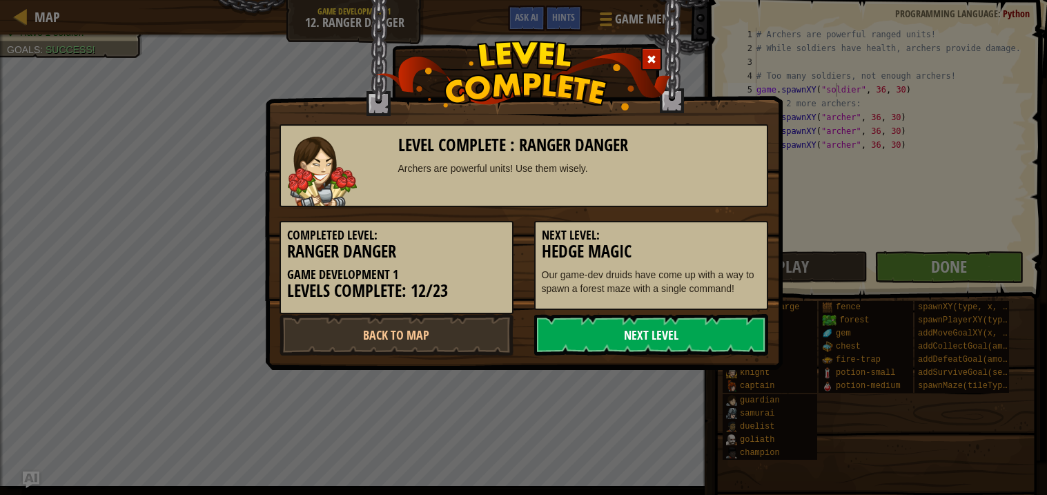
click at [663, 346] on link "Next Level" at bounding box center [651, 334] width 234 height 41
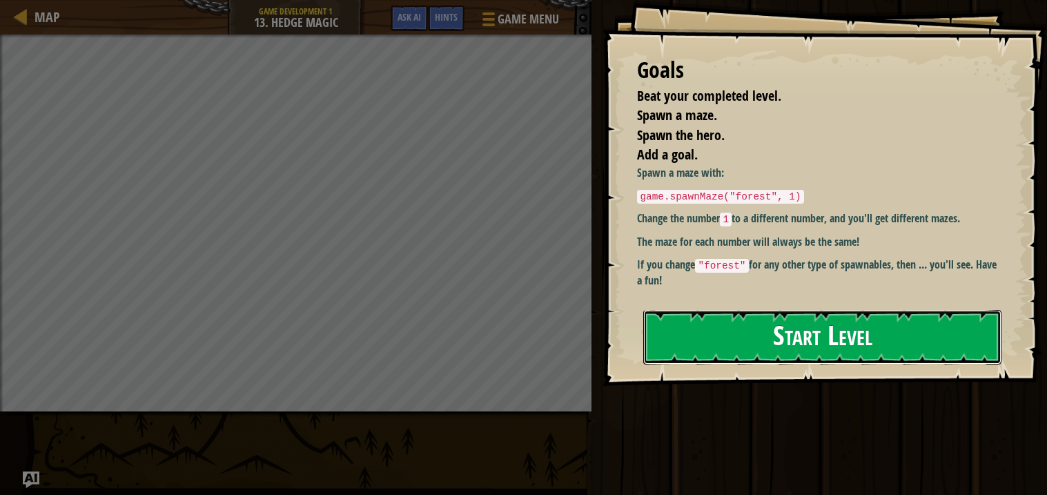
click at [659, 332] on button "Start Level" at bounding box center [822, 337] width 358 height 55
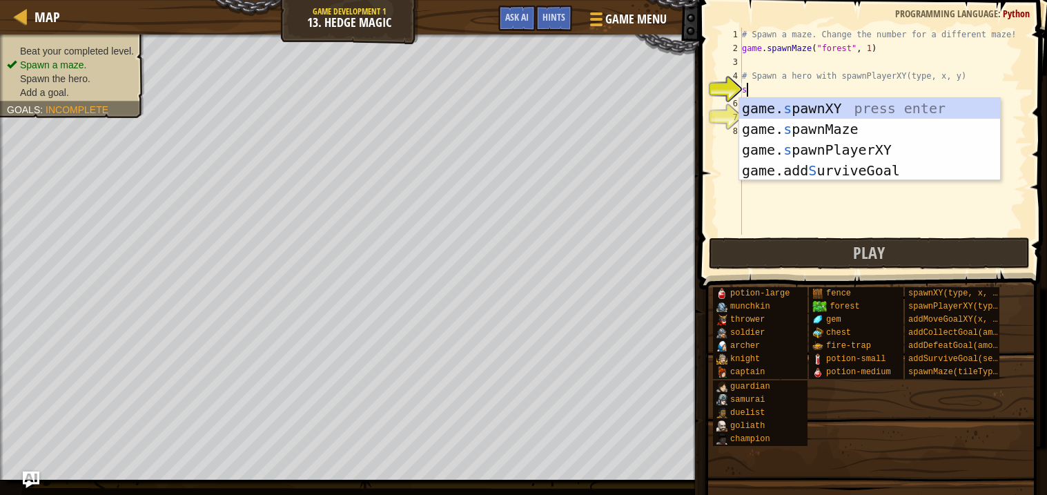
scroll to position [6, 0]
click at [857, 154] on div "game. s pawnXY press enter game. s pawnMaze press enter game. s pawnPlayerXY pr…" at bounding box center [869, 160] width 261 height 124
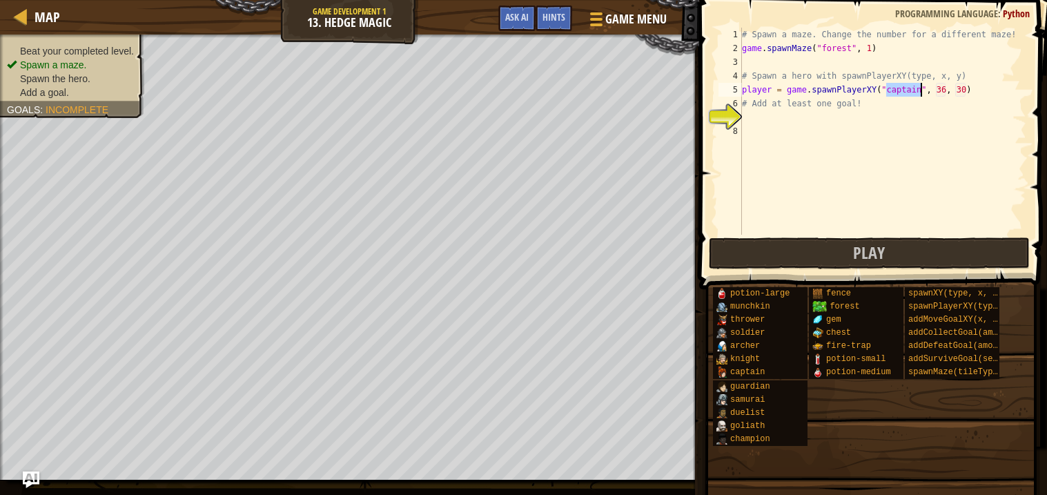
type textarea "player = game.spawnPlayerXY("captain", 36, 30)"
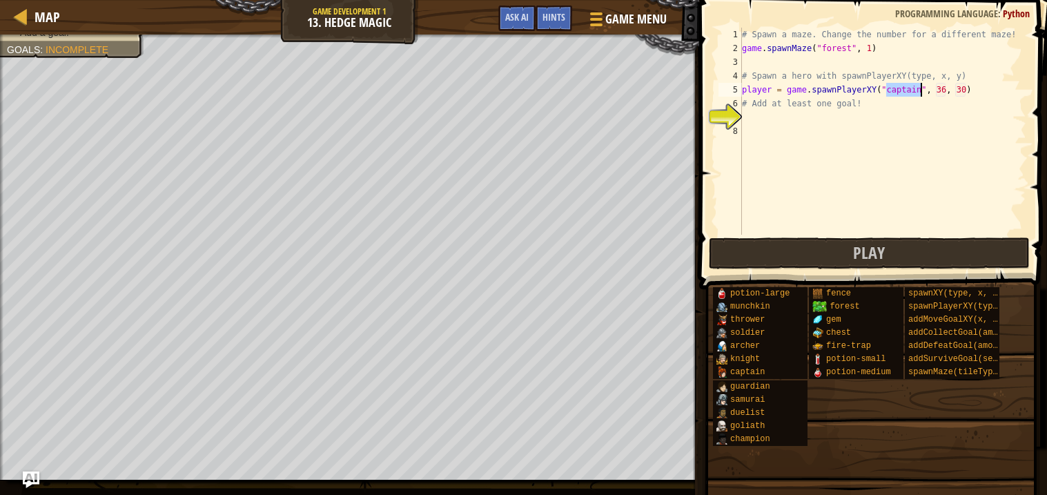
click at [821, 119] on div "# Spawn a maze. Change the number for a different maze! game . spawnMaze ( "for…" at bounding box center [882, 145] width 287 height 235
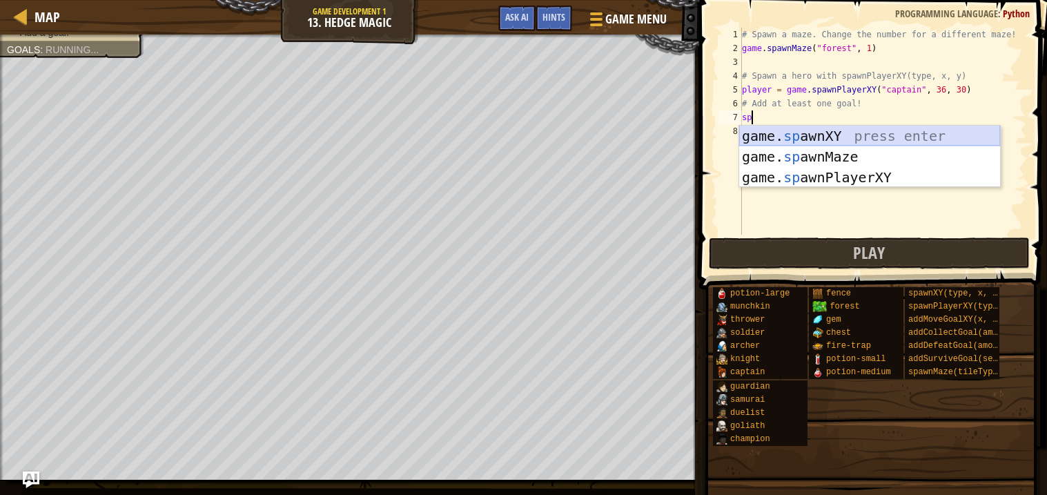
click at [811, 135] on div "game. sp awnXY press enter game. sp awnMaze press enter game. sp awnPlayerXY pr…" at bounding box center [869, 178] width 261 height 104
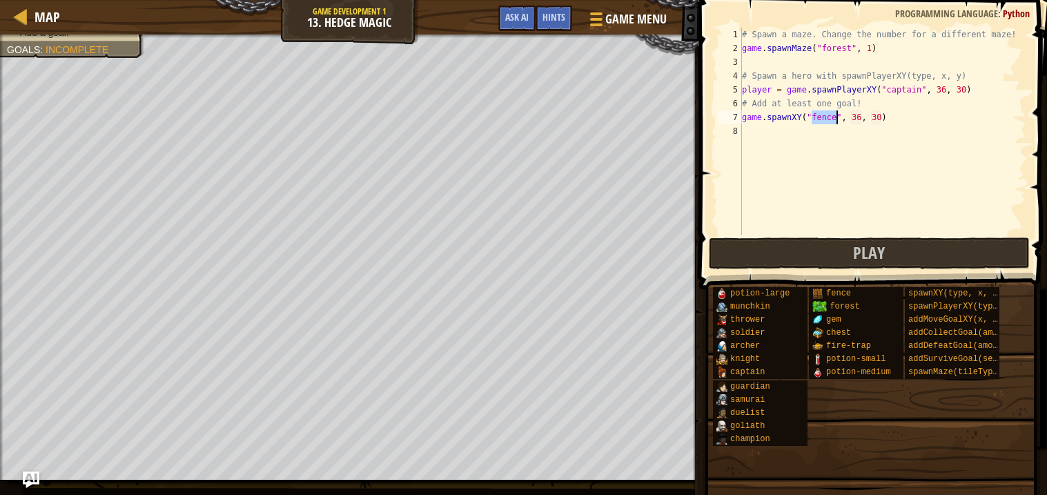
type textarea "game.spawnXY("", 36, 30)"
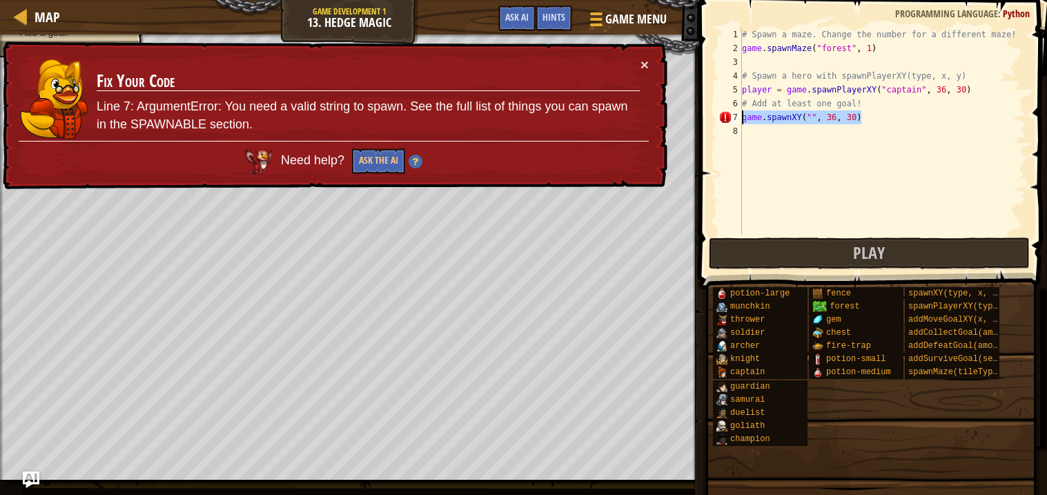
drag, startPoint x: 870, startPoint y: 113, endPoint x: 632, endPoint y: 118, distance: 238.2
click at [632, 118] on div "Map Game Development 1 13. Hedge Magic Game Menu Done Hints Ask AI 1 הההההההההה…" at bounding box center [523, 247] width 1047 height 495
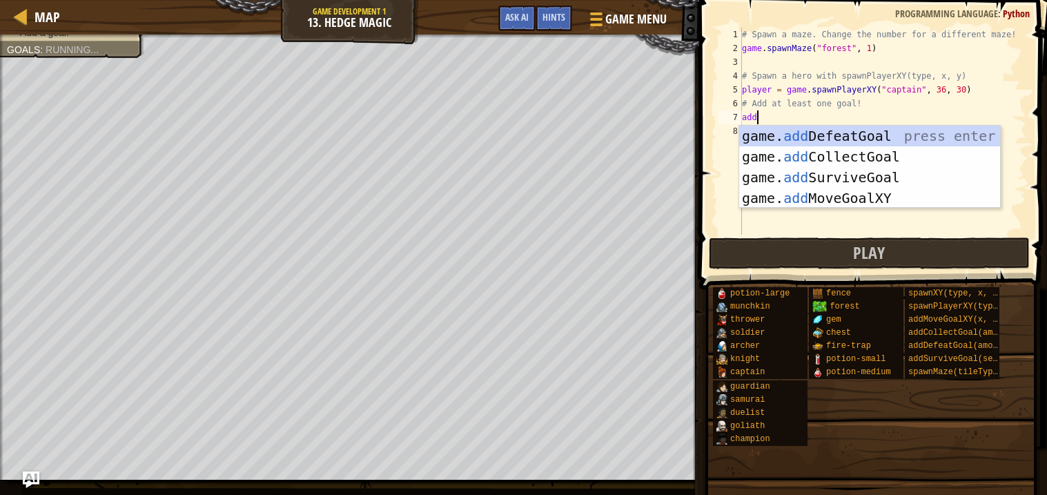
scroll to position [6, 1]
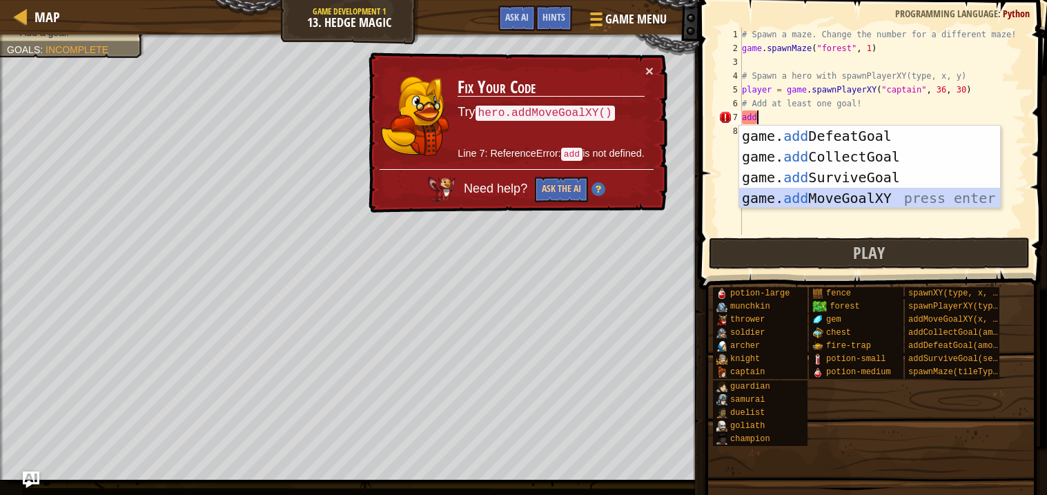
click at [797, 193] on div "game. add DefeatGoal press enter game. add CollectGoal press enter game. add Su…" at bounding box center [869, 188] width 261 height 124
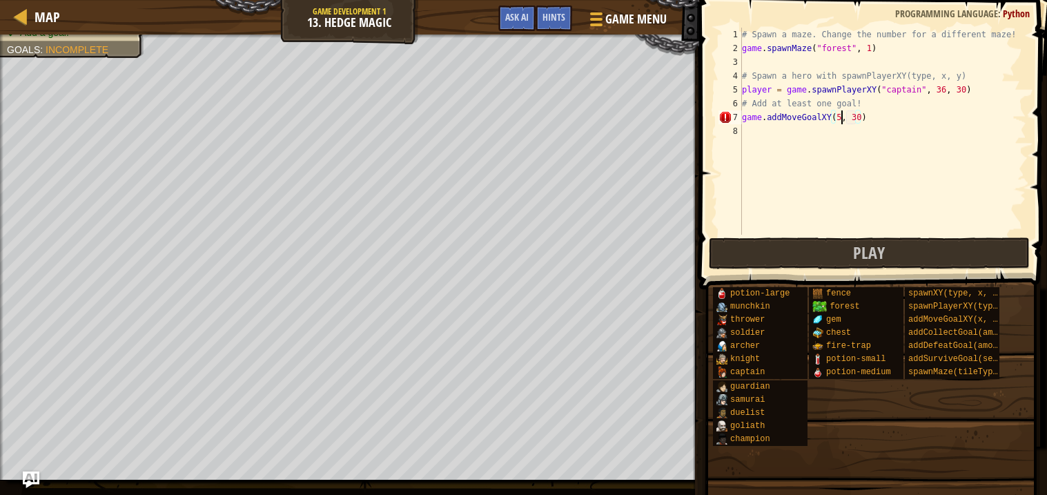
scroll to position [6, 8]
type textarea "game.addMoveGoalXY(50, 30)"
click at [794, 255] on button "Play" at bounding box center [870, 253] width 322 height 32
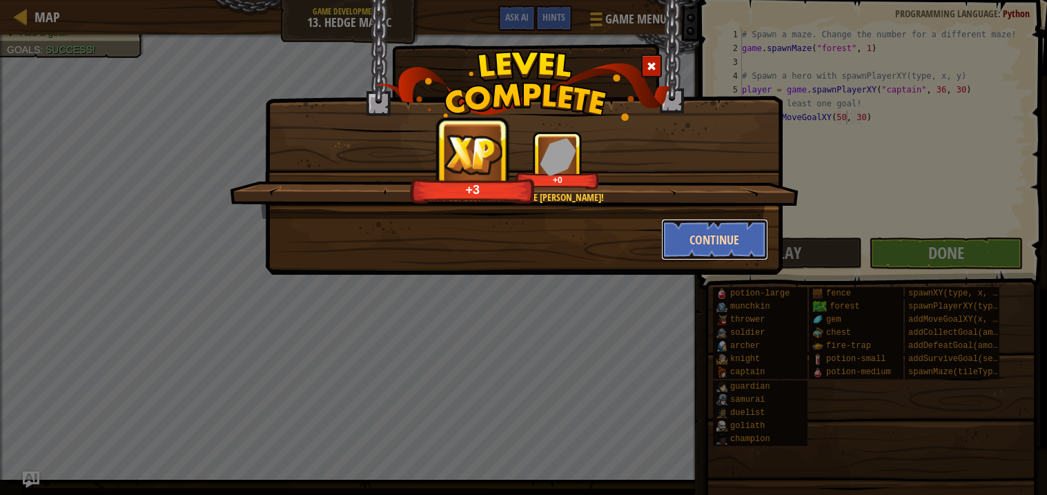
click at [745, 245] on button "Continue" at bounding box center [714, 239] width 107 height 41
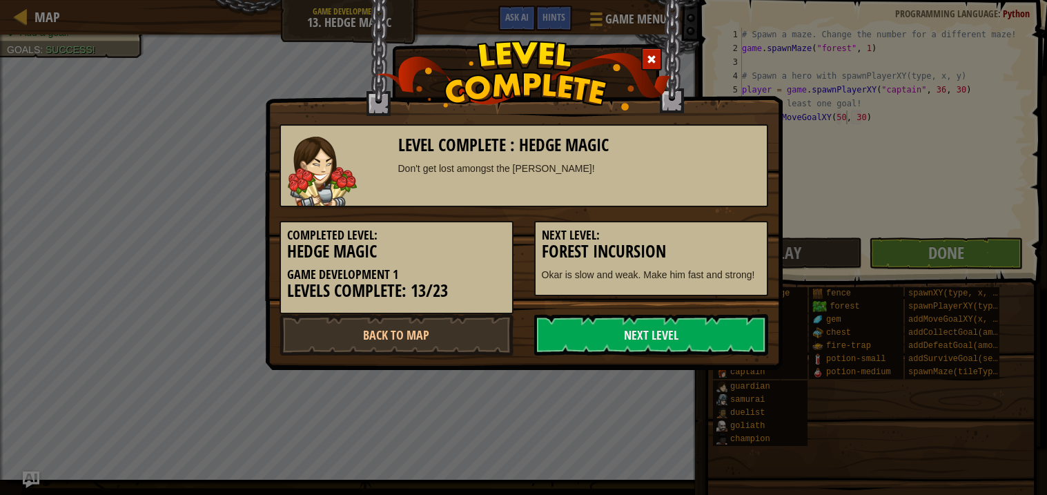
click at [705, 300] on div "Completed Level: Hedge Magic Game Development 1 Levels Complete: 13/23 Next Lev…" at bounding box center [523, 260] width 509 height 107
click at [679, 351] on link "Next Level" at bounding box center [651, 334] width 234 height 41
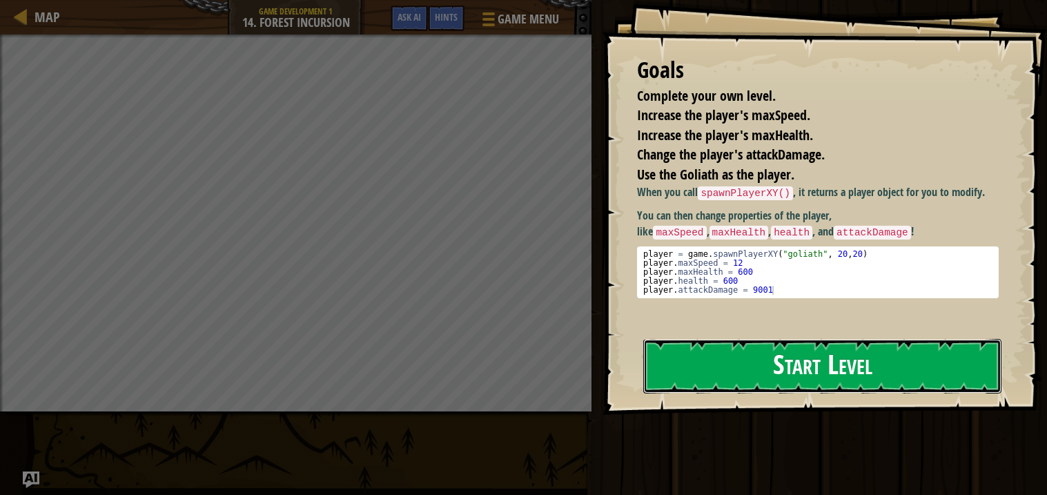
click at [681, 371] on button "Start Level" at bounding box center [822, 366] width 358 height 55
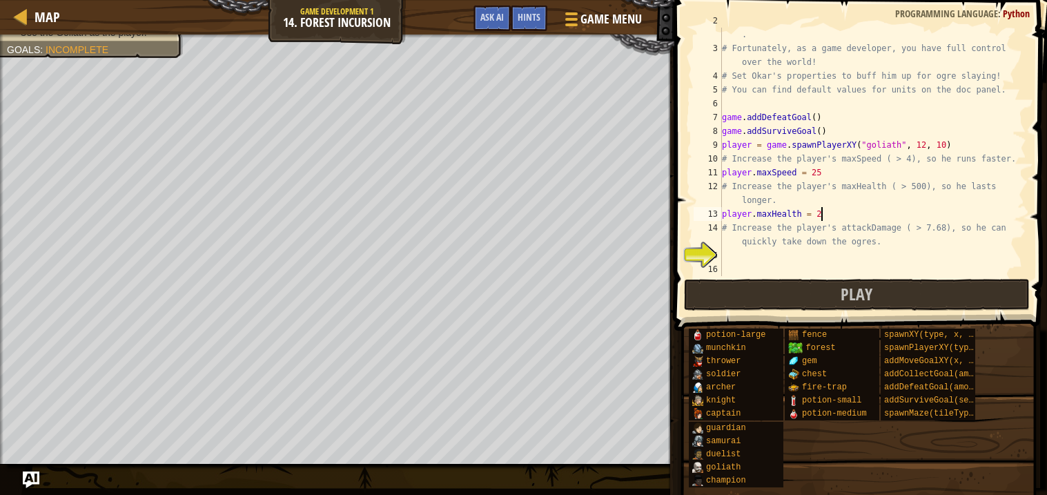
scroll to position [6, 6]
type textarea "player.maxHealth = 2090"
click at [894, 264] on div "# Unfortunately he is slow, and his attacks do little damage . # Fortunately, a…" at bounding box center [872, 159] width 307 height 290
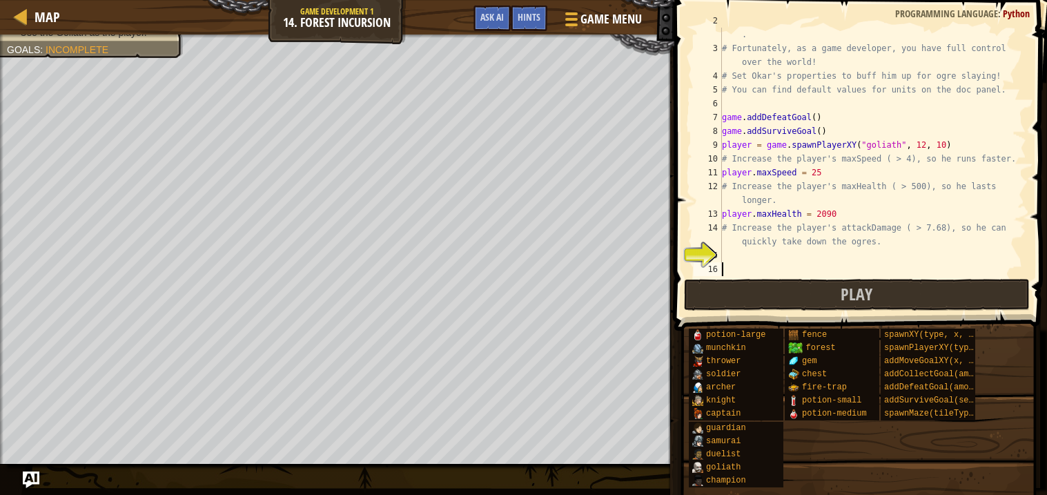
click at [888, 253] on div "# Unfortunately he is slow, and his attacks do little damage . # Fortunately, a…" at bounding box center [872, 159] width 307 height 290
type textarea "player.attackDamage = 10"
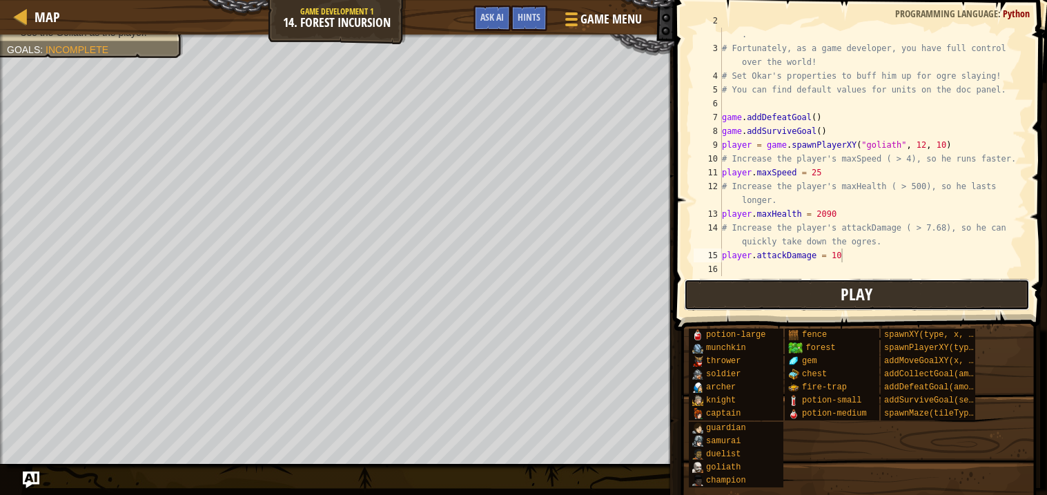
click at [831, 299] on button "Play" at bounding box center [857, 295] width 346 height 32
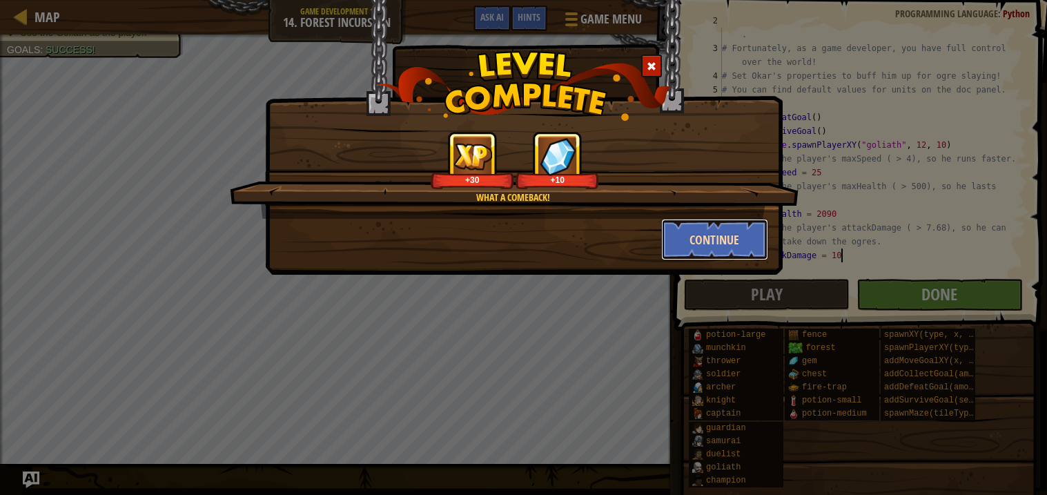
click at [708, 240] on button "Continue" at bounding box center [714, 239] width 107 height 41
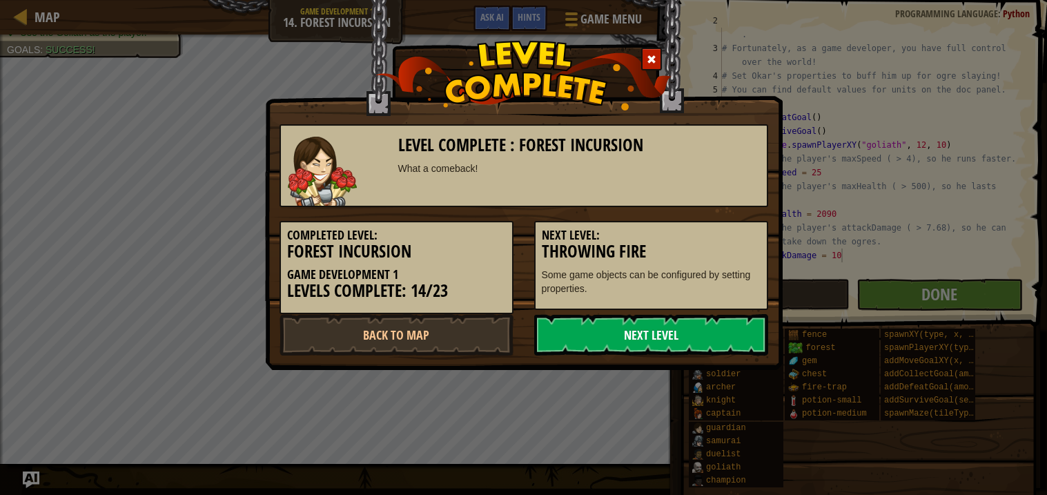
click at [659, 325] on link "Next Level" at bounding box center [651, 334] width 234 height 41
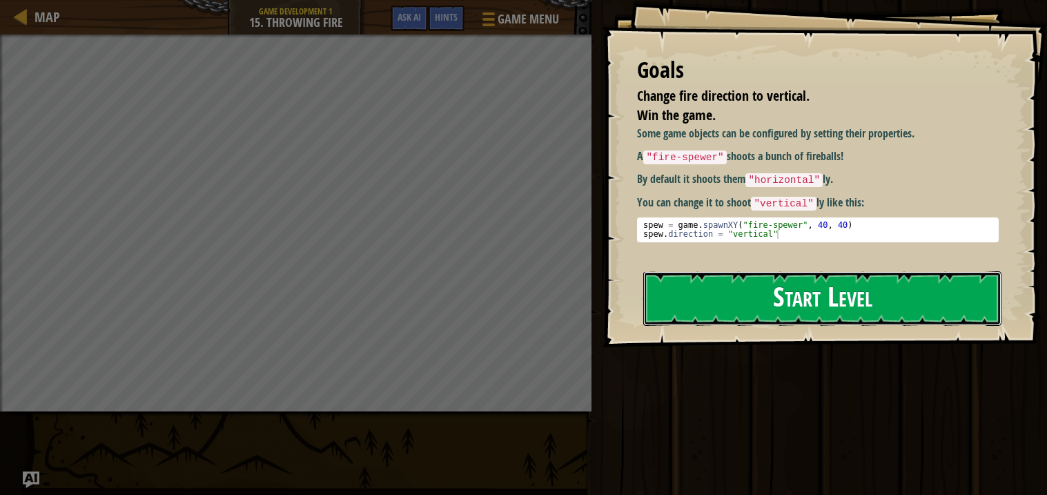
click at [668, 303] on button "Start Level" at bounding box center [822, 298] width 358 height 55
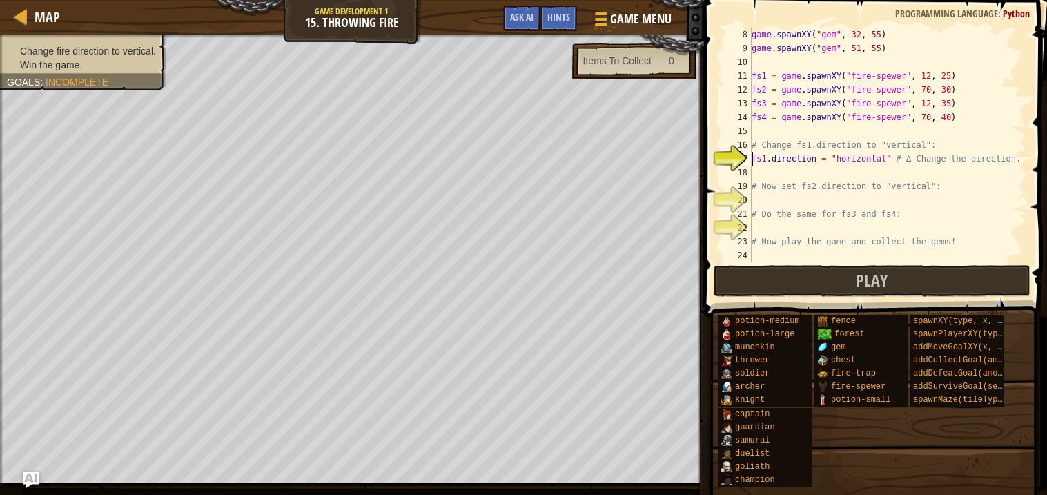
scroll to position [96, 0]
click at [810, 175] on div "game . spawnXY ( "gem" , 32 , 55 ) game . spawnXY ( "gem" , 51 , 55 ) fs1 = gam…" at bounding box center [887, 159] width 277 height 262
drag, startPoint x: 886, startPoint y: 157, endPoint x: 837, endPoint y: 166, distance: 49.0
click at [837, 166] on div "game . spawnXY ( "gem" , 32 , 55 ) game . spawnXY ( "gem" , 51 , 55 ) fs1 = gam…" at bounding box center [887, 159] width 277 height 262
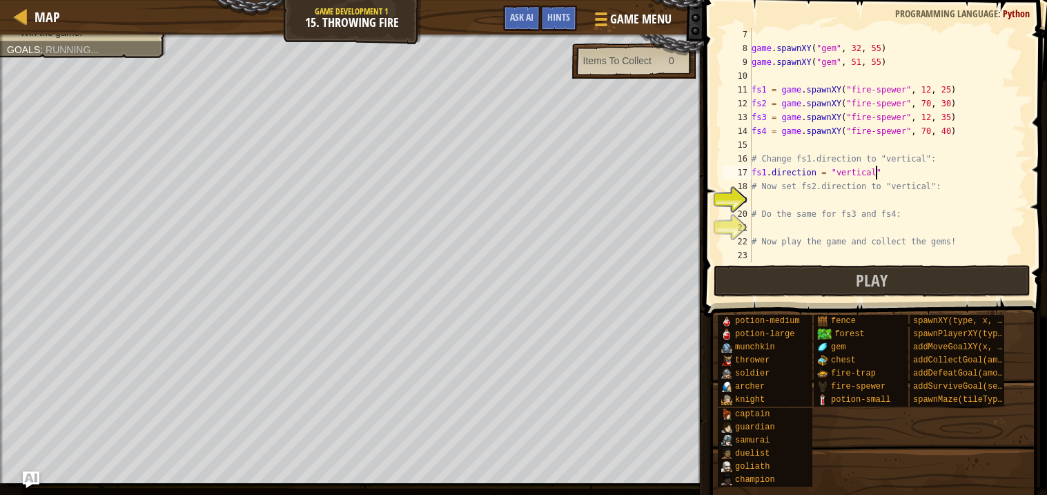
scroll to position [6, 10]
click at [823, 207] on div "game . spawnXY ( "gem" , 32 , 55 ) game . spawnXY ( "gem" , 51 , 55 ) fs1 = gam…" at bounding box center [887, 159] width 277 height 262
type textarea "# Do the same for fs3 and fs4:"
click at [817, 204] on div "game . spawnXY ( "gem" , 32 , 55 ) game . spawnXY ( "gem" , 51 , 55 ) fs1 = gam…" at bounding box center [887, 159] width 277 height 262
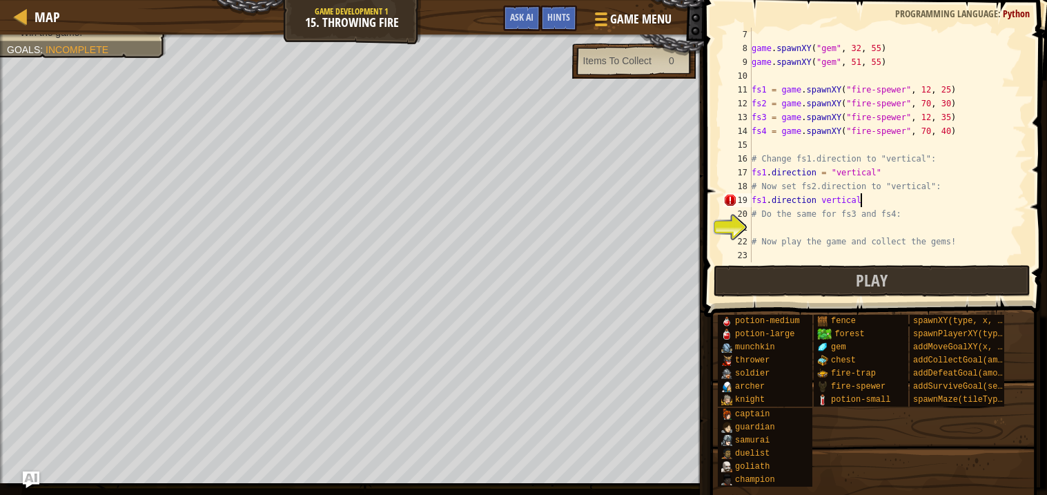
click at [763, 195] on div "game . spawnXY ( "gem" , 32 , 55 ) game . spawnXY ( "gem" , 51 , 55 ) fs1 = gam…" at bounding box center [887, 159] width 277 height 262
click at [759, 202] on div "game . spawnXY ( "gem" , 32 , 55 ) game . spawnXY ( "gem" , 51 , 55 ) fs1 = gam…" at bounding box center [887, 159] width 277 height 262
click at [822, 208] on div "game . spawnXY ( "gem" , 32 , 55 ) game . spawnXY ( "gem" , 51 , 55 ) fs1 = gam…" at bounding box center [887, 159] width 277 height 262
click at [823, 202] on div "game . spawnXY ( "gem" , 32 , 55 ) game . spawnXY ( "gem" , 51 , 55 ) fs1 = gam…" at bounding box center [887, 159] width 277 height 262
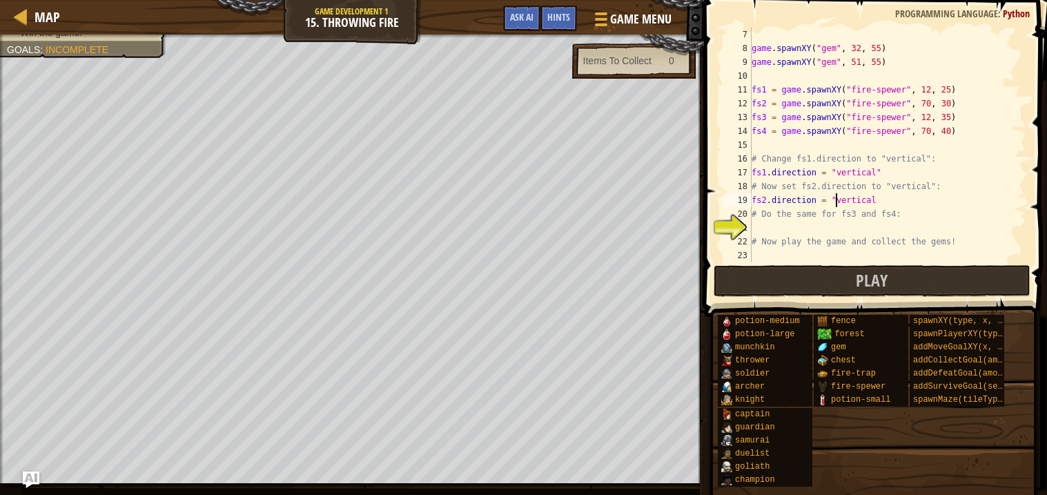
scroll to position [6, 8]
click at [885, 197] on div "game . spawnXY ( "gem" , 32 , 55 ) game . spawnXY ( "gem" , 51 , 55 ) fs1 = gam…" at bounding box center [887, 159] width 277 height 262
type textarea "fs2.direction = "vertical""
drag, startPoint x: 753, startPoint y: 202, endPoint x: 880, endPoint y: 202, distance: 127.0
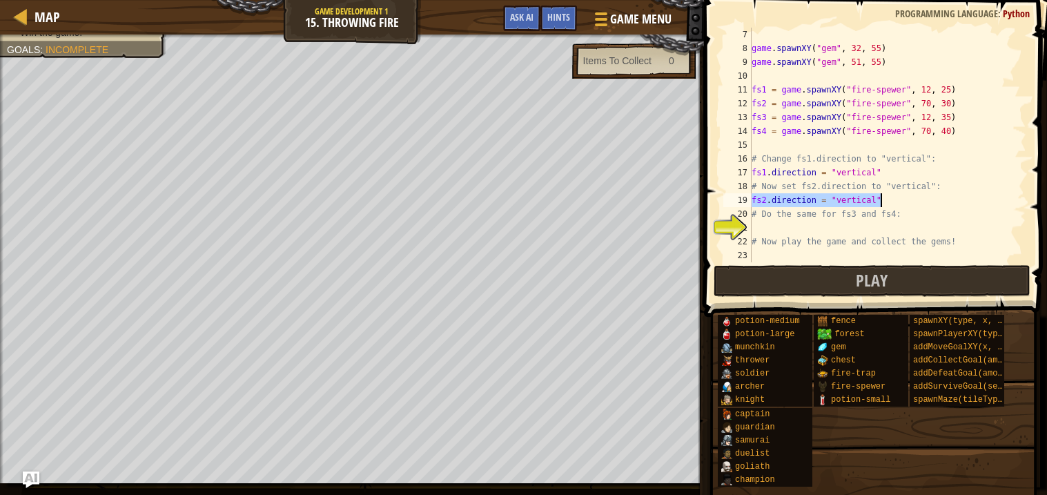
click at [880, 202] on div "game . spawnXY ( "gem" , 32 , 55 ) game . spawnXY ( "gem" , 51 , 55 ) fs1 = gam…" at bounding box center [887, 159] width 277 height 262
click at [768, 226] on div "game . spawnXY ( "gem" , 32 , 55 ) game . spawnXY ( "gem" , 51 , 55 ) fs1 = gam…" at bounding box center [887, 159] width 277 height 262
type textarea "fs2.direction = "vertical""
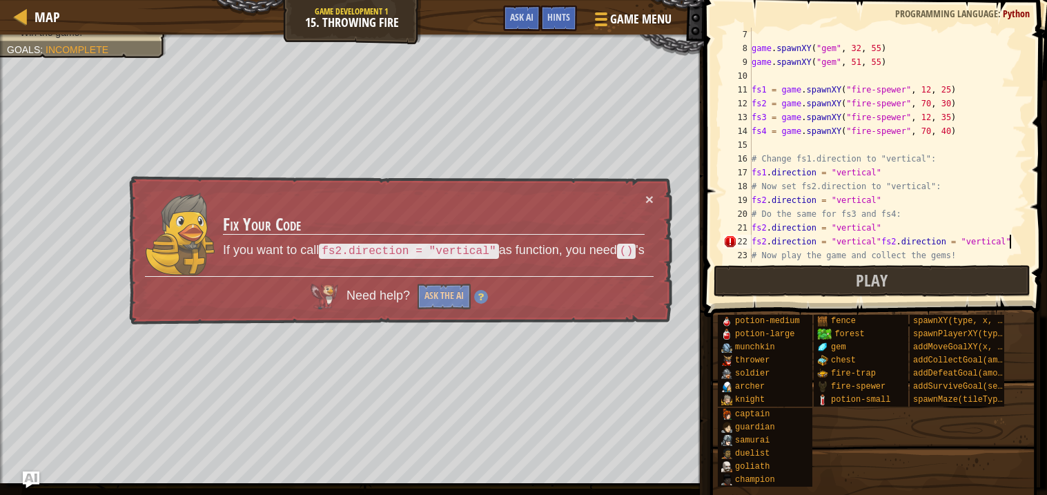
click at [766, 227] on div "game . spawnXY ( "gem" , 32 , 55 ) game . spawnXY ( "gem" , 51 , 55 ) fs1 = gam…" at bounding box center [887, 159] width 277 height 262
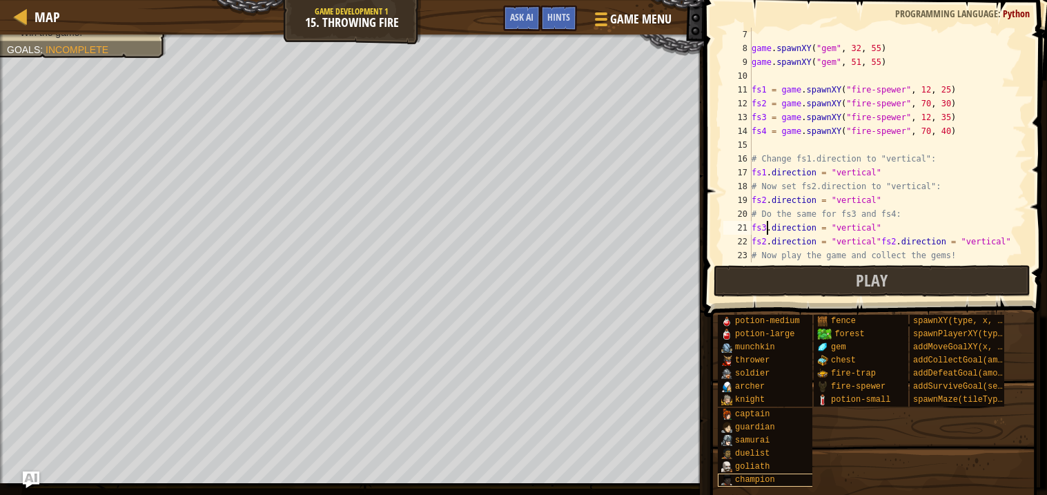
scroll to position [6, 1]
click at [765, 237] on div "game . spawnXY ( "gem" , 32 , 55 ) game . spawnXY ( "gem" , 51 , 55 ) fs1 = gam…" at bounding box center [887, 159] width 277 height 262
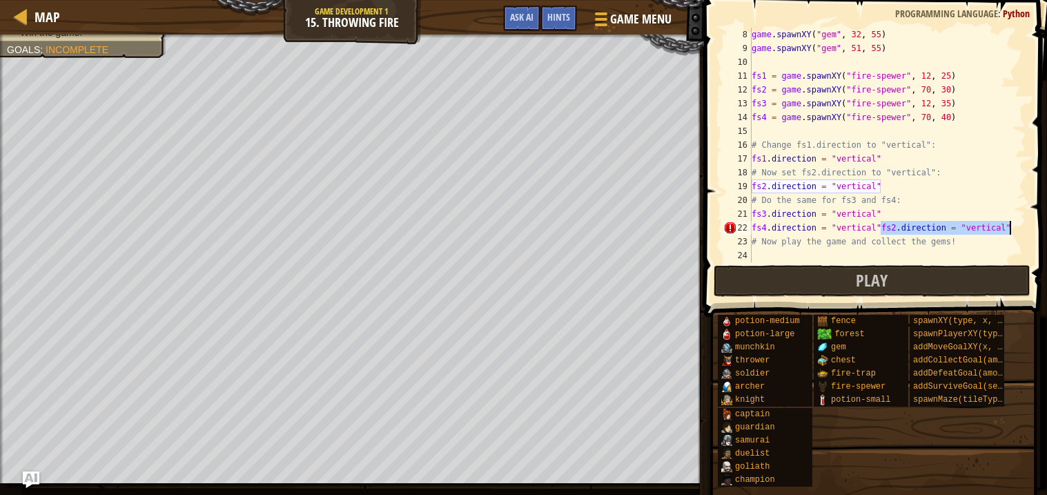
drag, startPoint x: 881, startPoint y: 225, endPoint x: 1022, endPoint y: 230, distance: 140.2
click at [1022, 230] on div "fs4.direction = "vertical"fs2.direction = "vertical" 8 9 10 11 12 13 14 15 16 1…" at bounding box center [874, 145] width 306 height 235
type textarea "fs4.direction = "vertical""
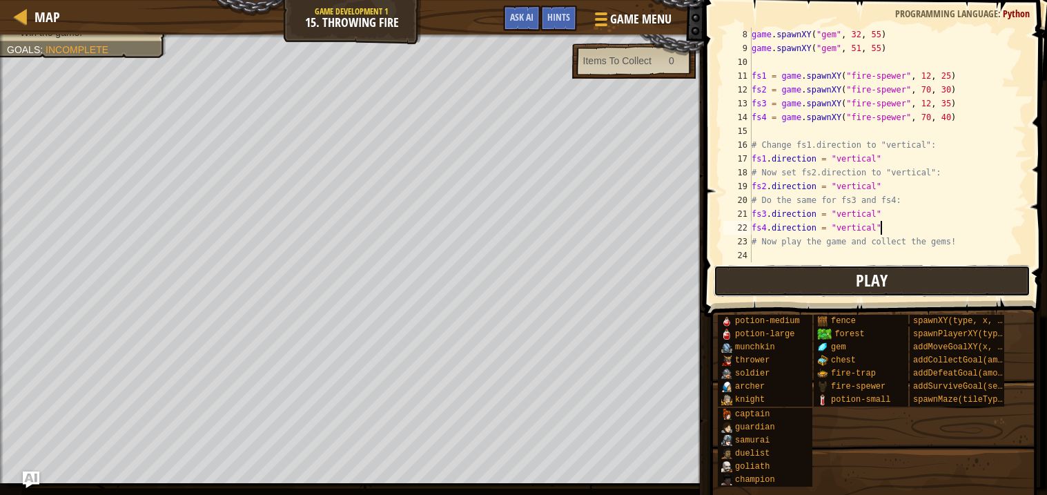
click at [830, 284] on button "Play" at bounding box center [872, 281] width 317 height 32
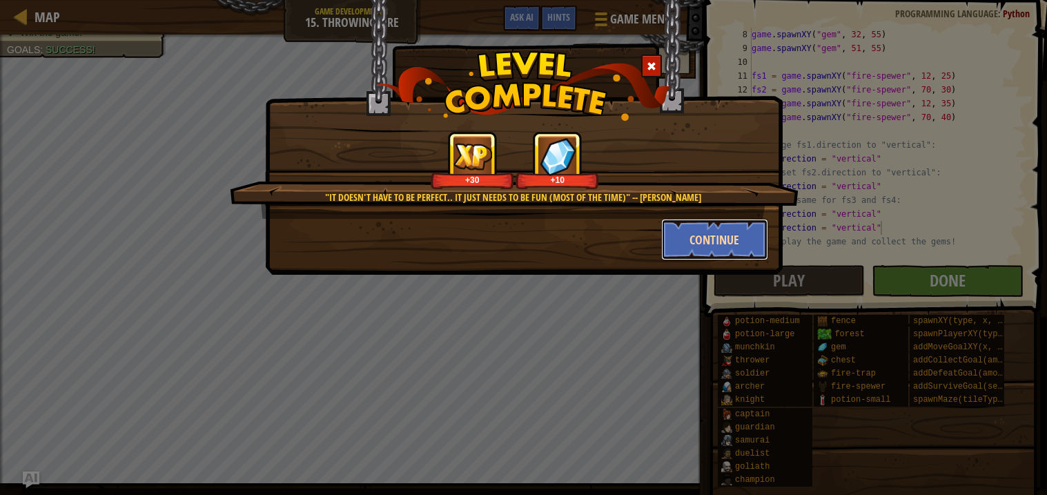
click at [672, 245] on button "Continue" at bounding box center [714, 239] width 107 height 41
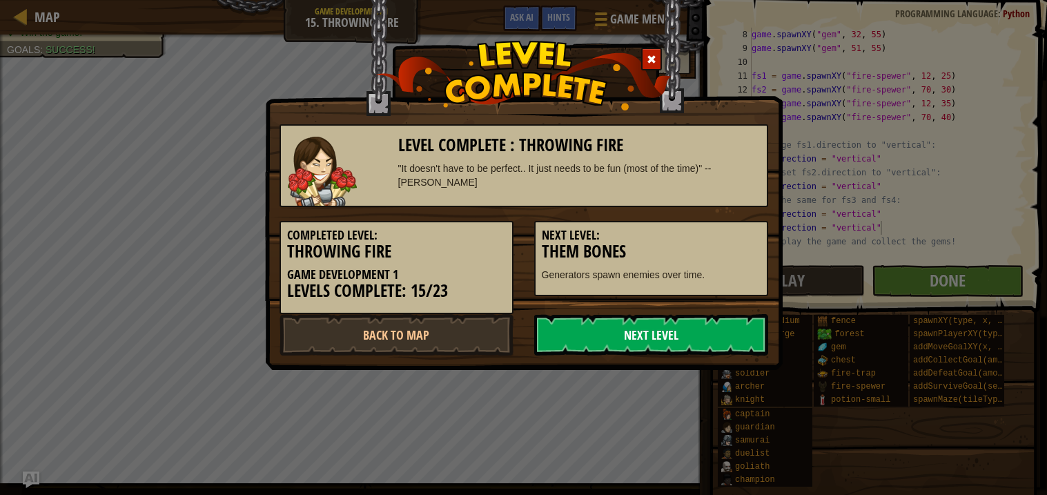
click at [613, 334] on link "Next Level" at bounding box center [651, 334] width 234 height 41
